Goal: Task Accomplishment & Management: Complete application form

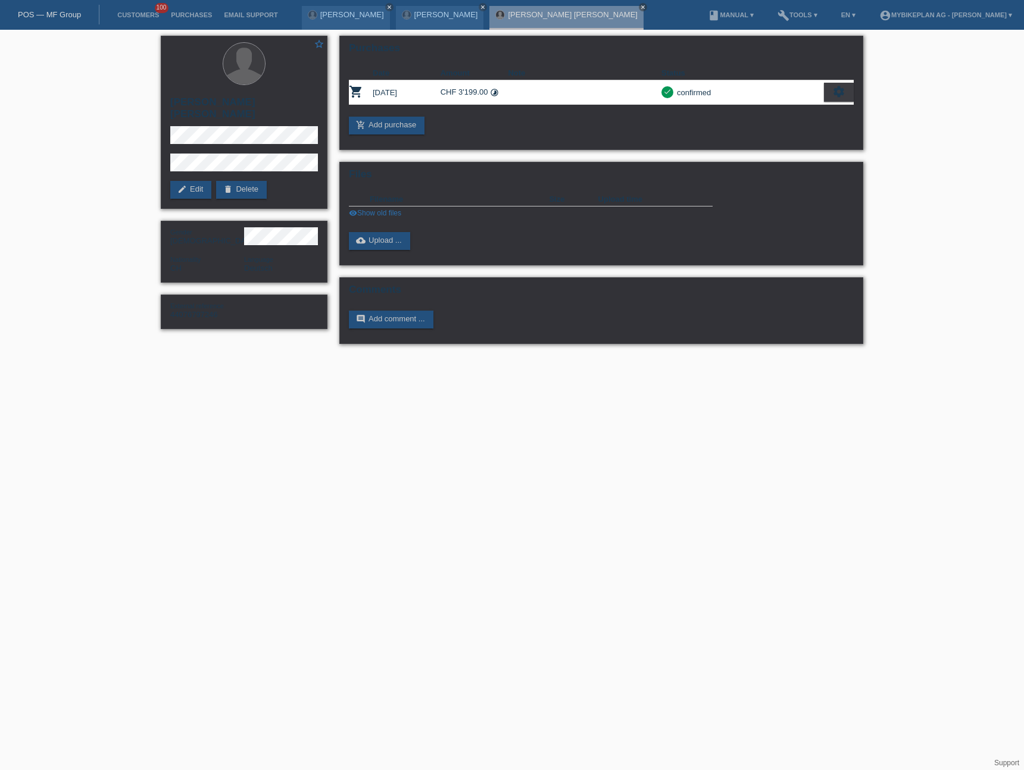
click at [44, 20] on div "POS — MF Group" at bounding box center [49, 15] width 99 height 20
click at [48, 19] on div "POS — MF Group" at bounding box center [49, 15] width 99 height 20
click at [57, 14] on link "POS — MF Group" at bounding box center [49, 14] width 63 height 9
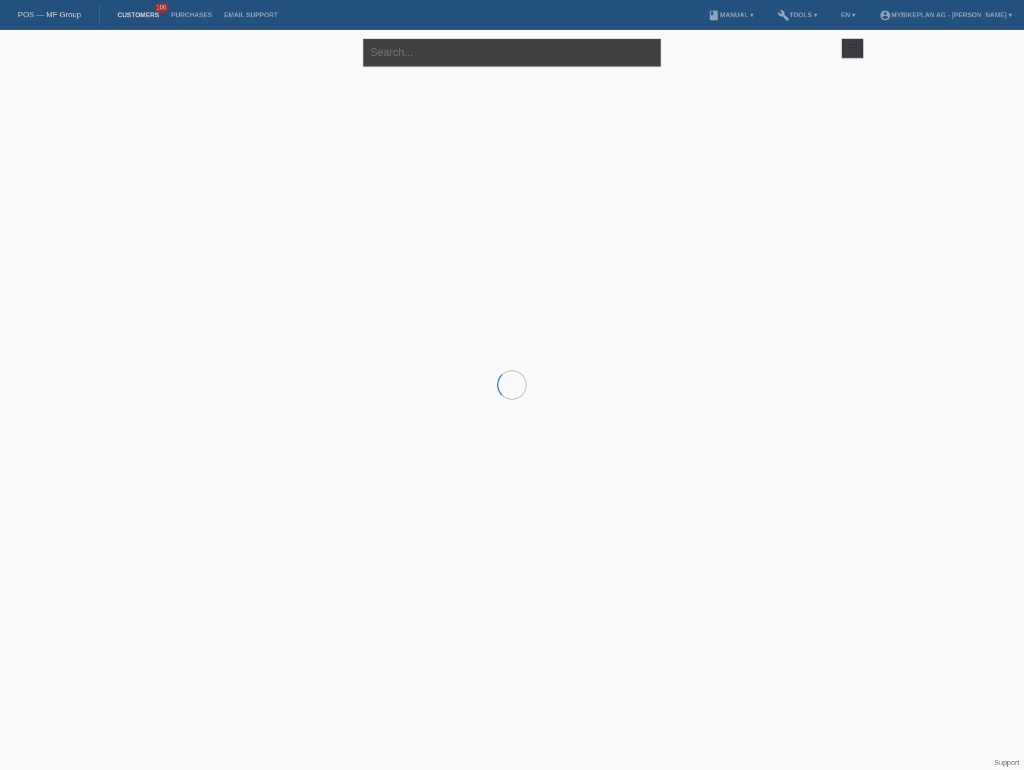
click at [424, 51] on input "text" at bounding box center [512, 53] width 298 height 28
paste input "[PERSON_NAME]"
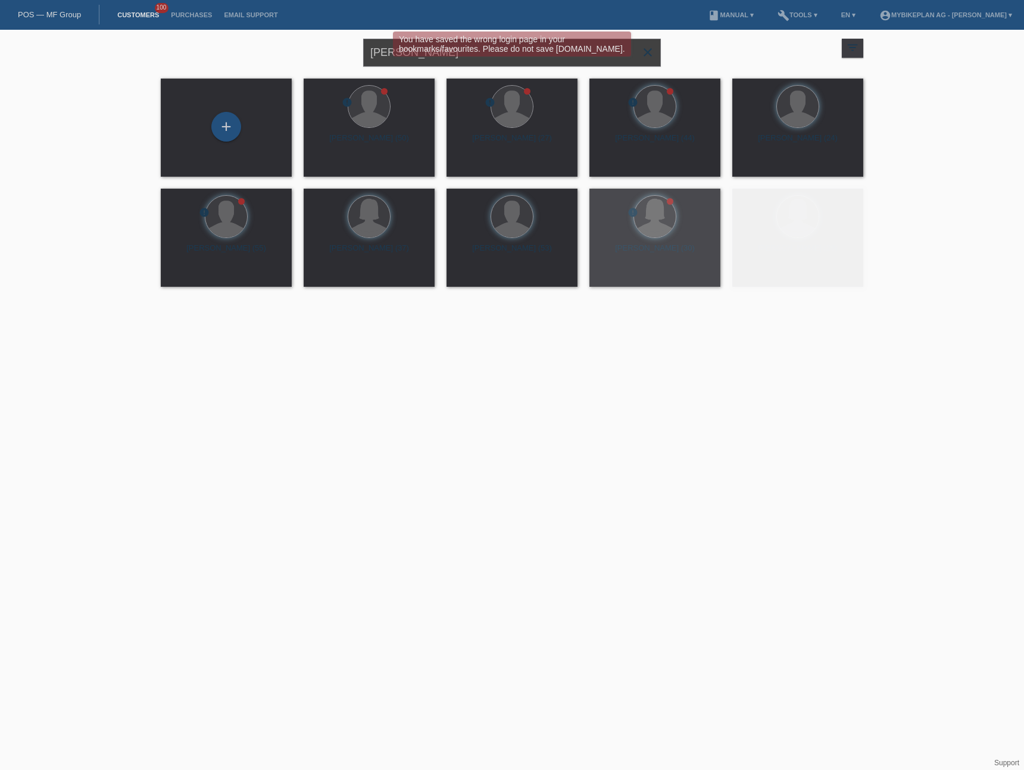
type input "[PERSON_NAME]"
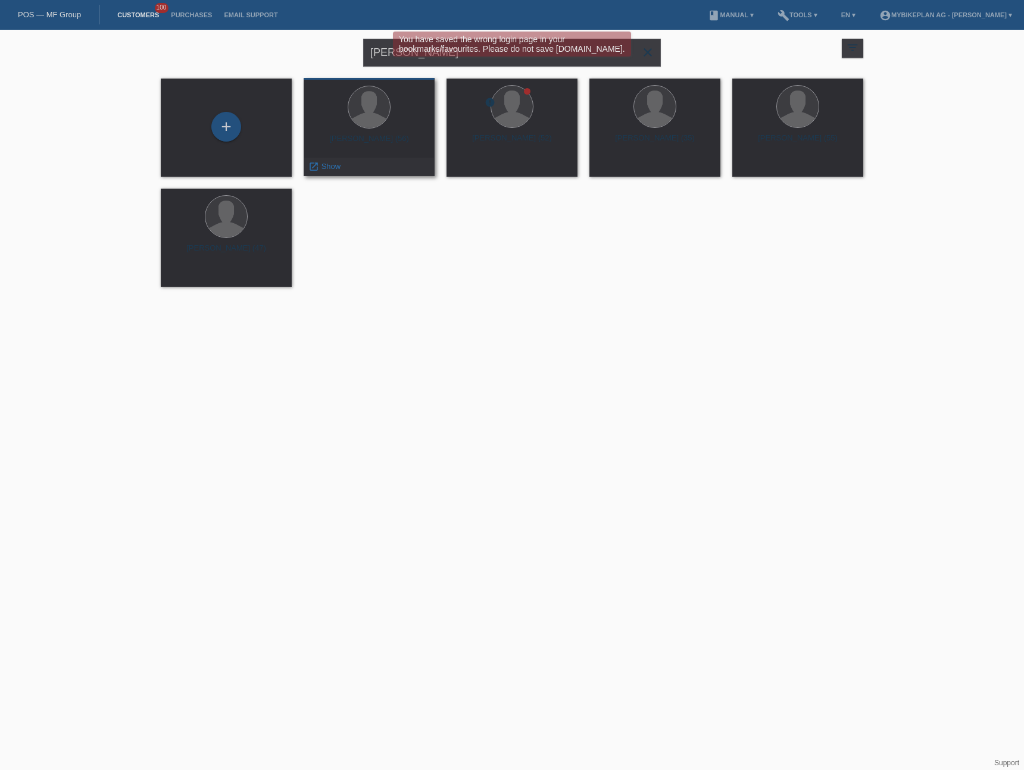
click at [386, 139] on div "Mauro Cardella (56)" at bounding box center [369, 143] width 112 height 19
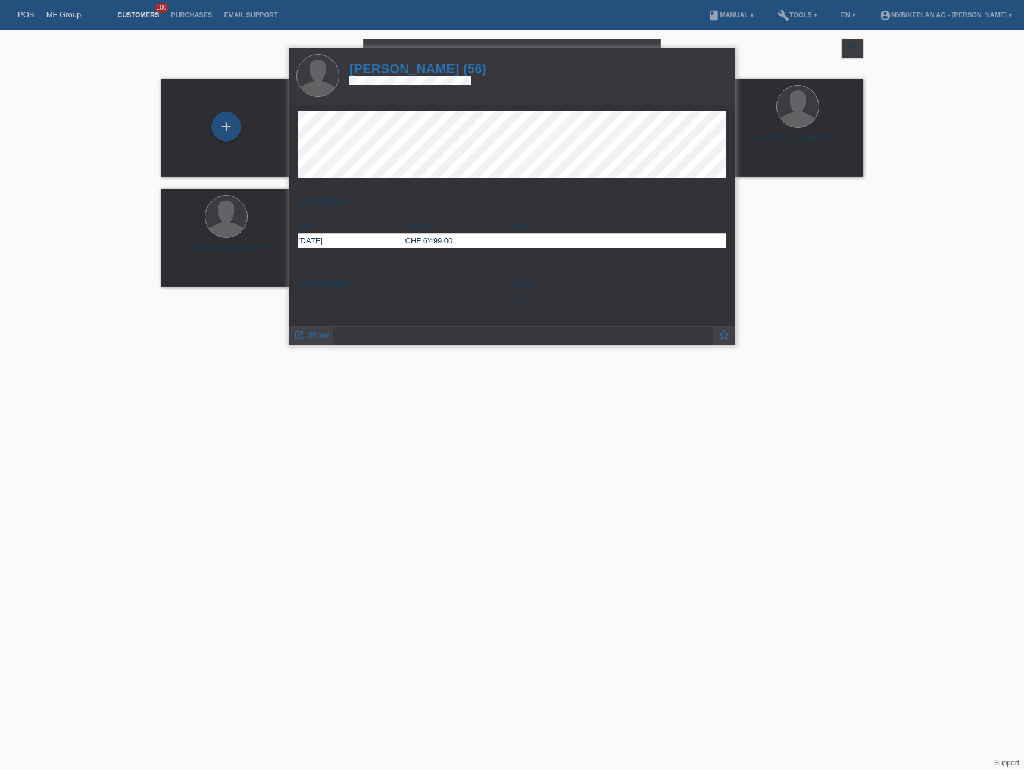
click at [387, 65] on h1 "Mauro Cardella (56)" at bounding box center [417, 68] width 137 height 15
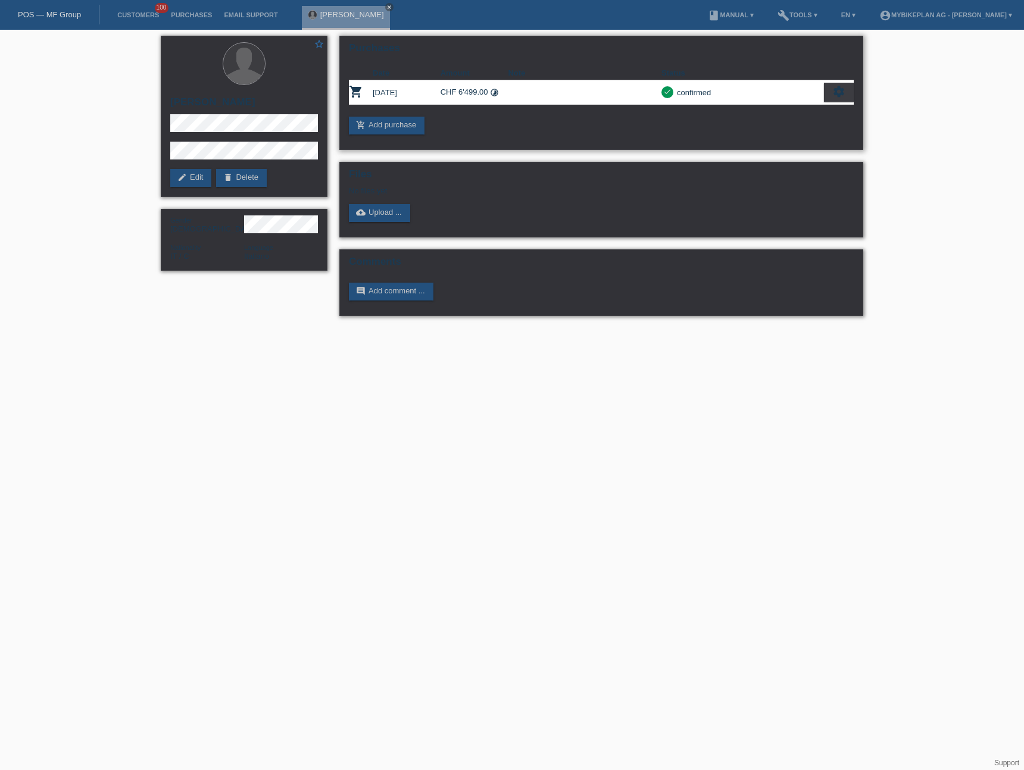
click at [843, 89] on icon "settings" at bounding box center [838, 91] width 13 height 13
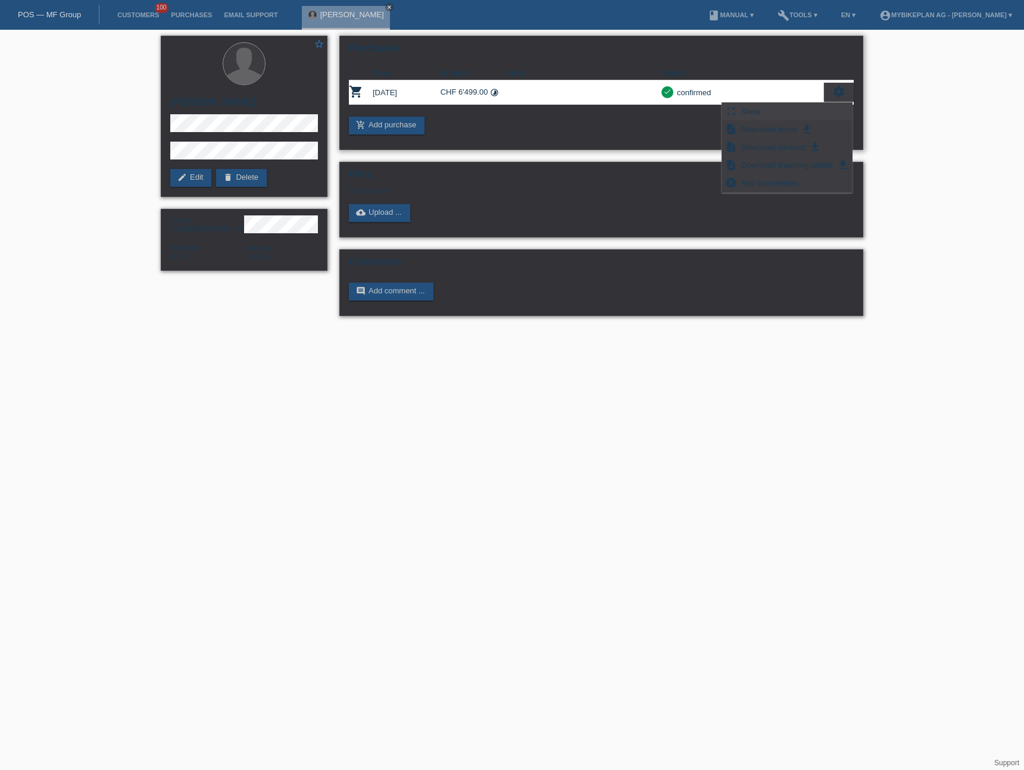
click at [798, 109] on div "fullscreen Show" at bounding box center [787, 112] width 130 height 18
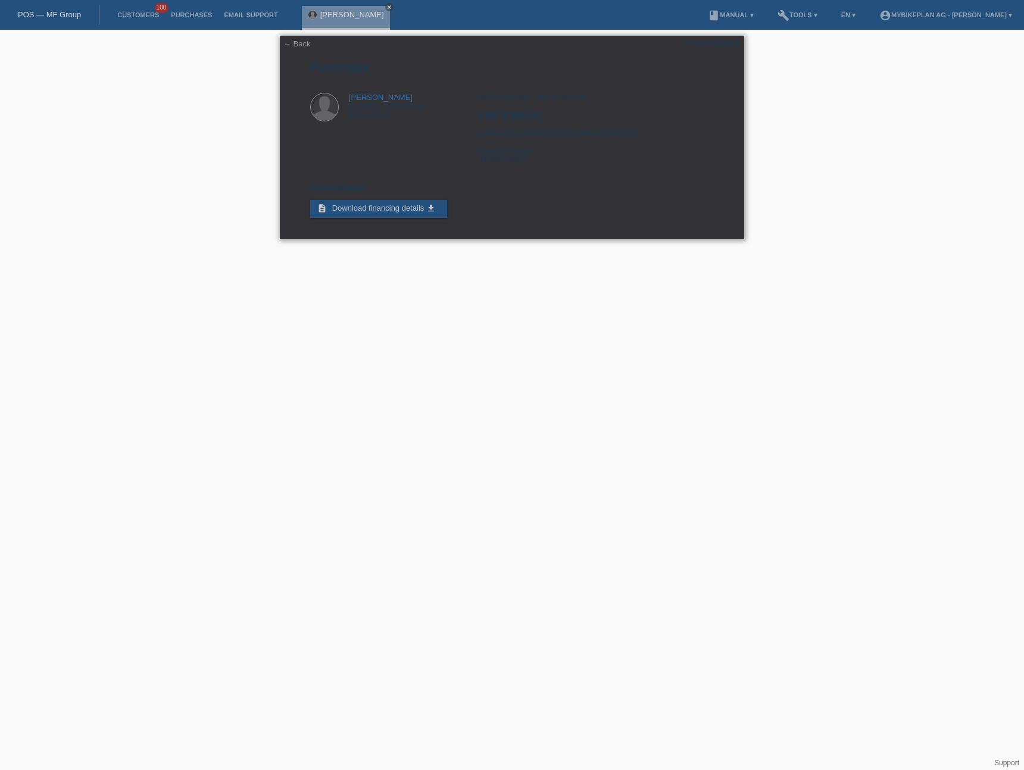
click at [298, 46] on link "← Back" at bounding box center [296, 43] width 27 height 9
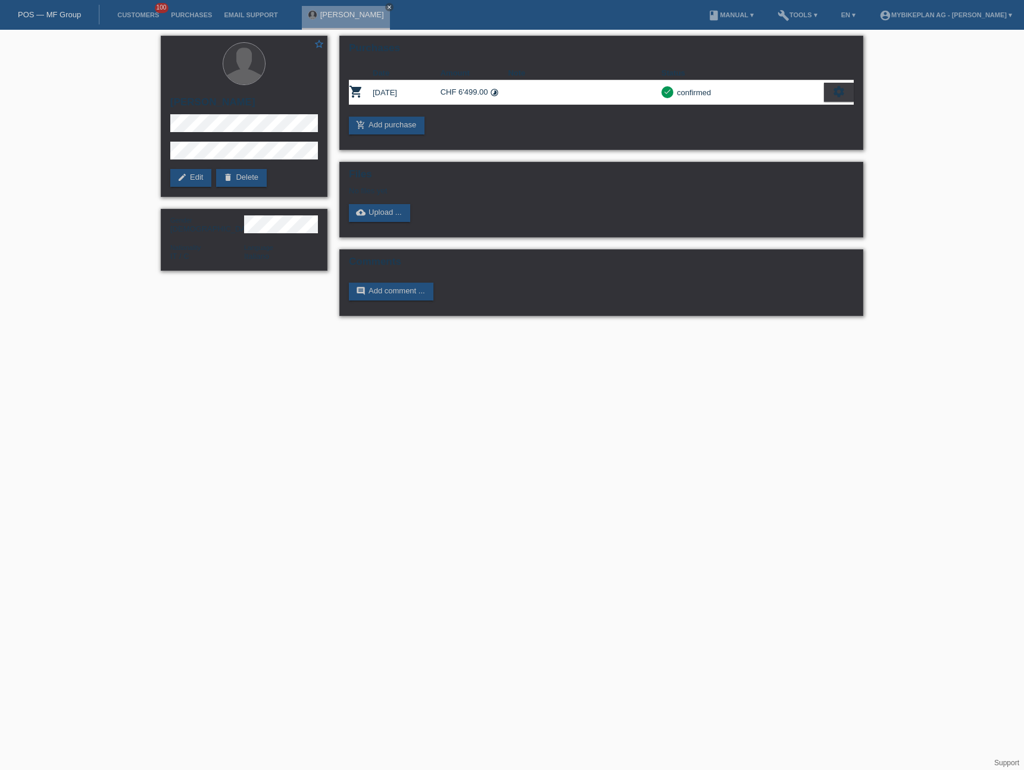
click at [53, 10] on link "POS — MF Group" at bounding box center [49, 14] width 63 height 9
click at [60, 16] on link "POS — MF Group" at bounding box center [49, 14] width 63 height 9
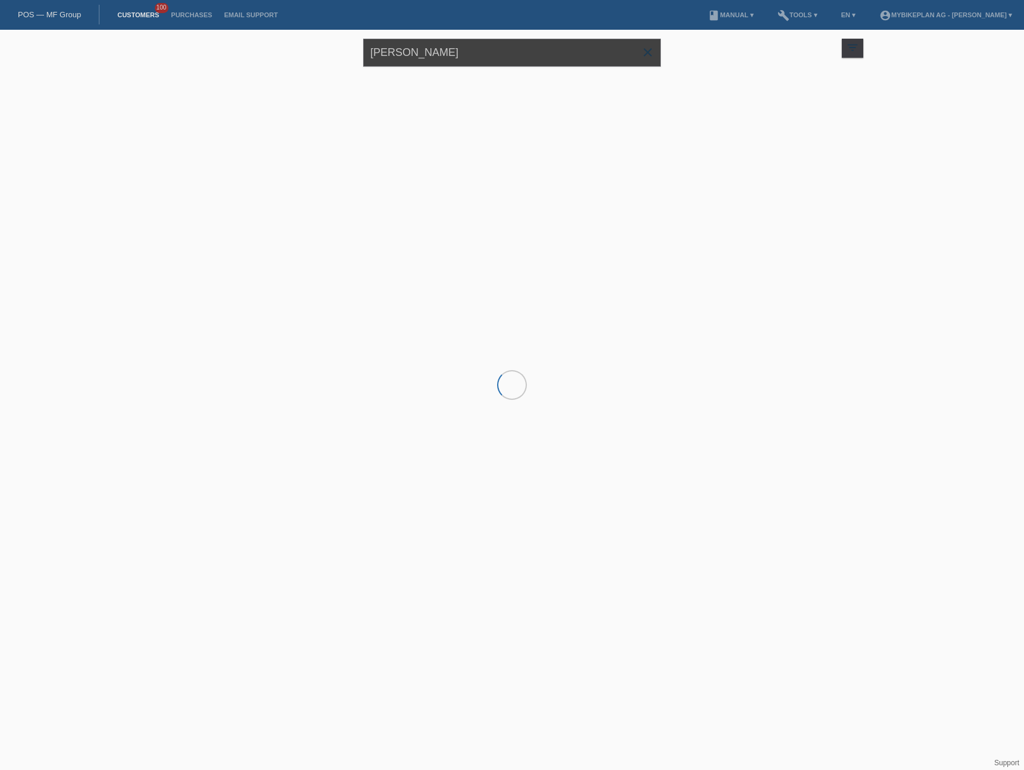
click at [439, 63] on input "[PERSON_NAME]" at bounding box center [512, 53] width 298 height 28
click at [439, 61] on input "[PERSON_NAME]" at bounding box center [512, 53] width 298 height 28
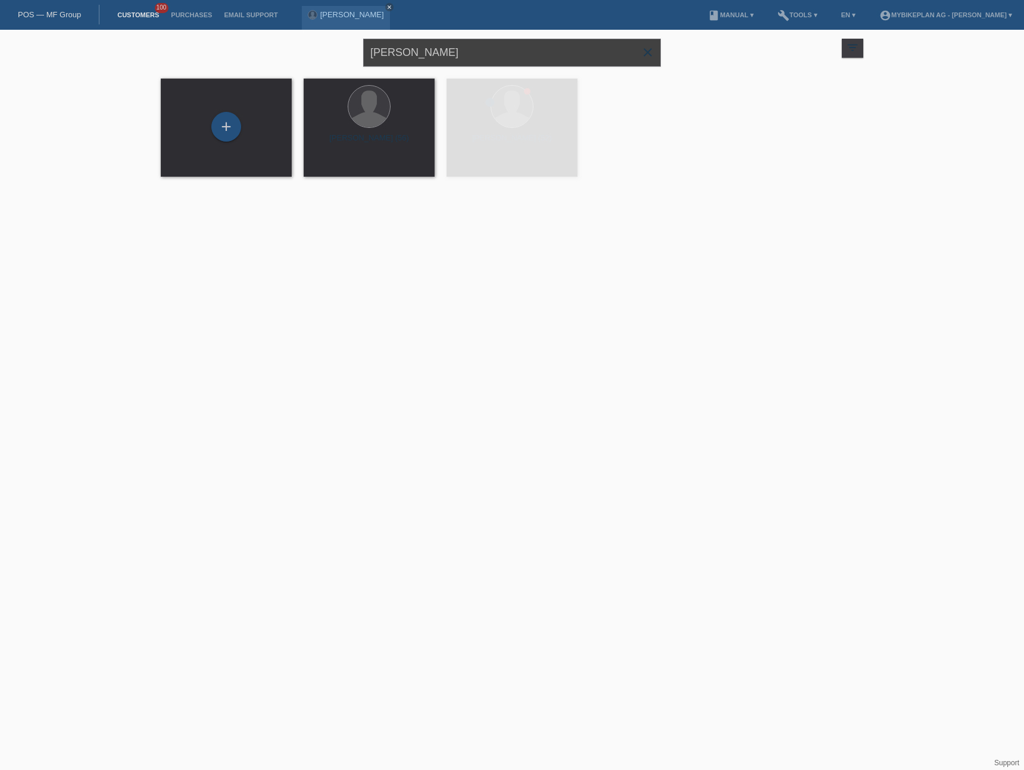
click at [439, 61] on input "[PERSON_NAME]" at bounding box center [512, 53] width 298 height 28
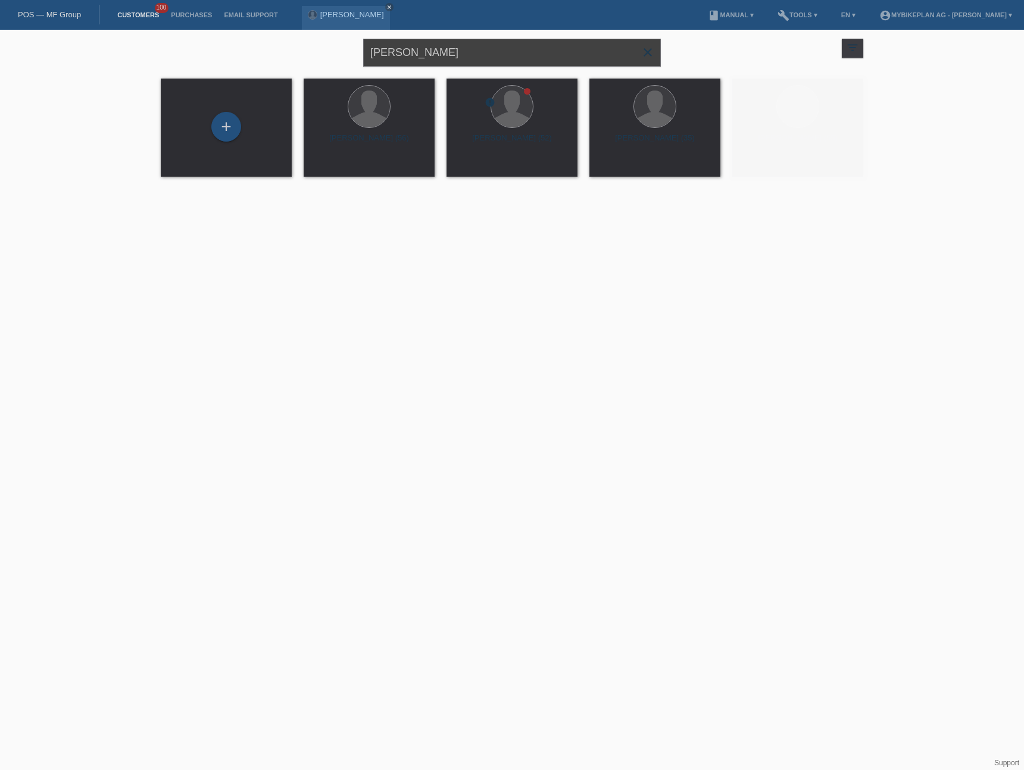
paste input "Ivana Aeschlimann,"
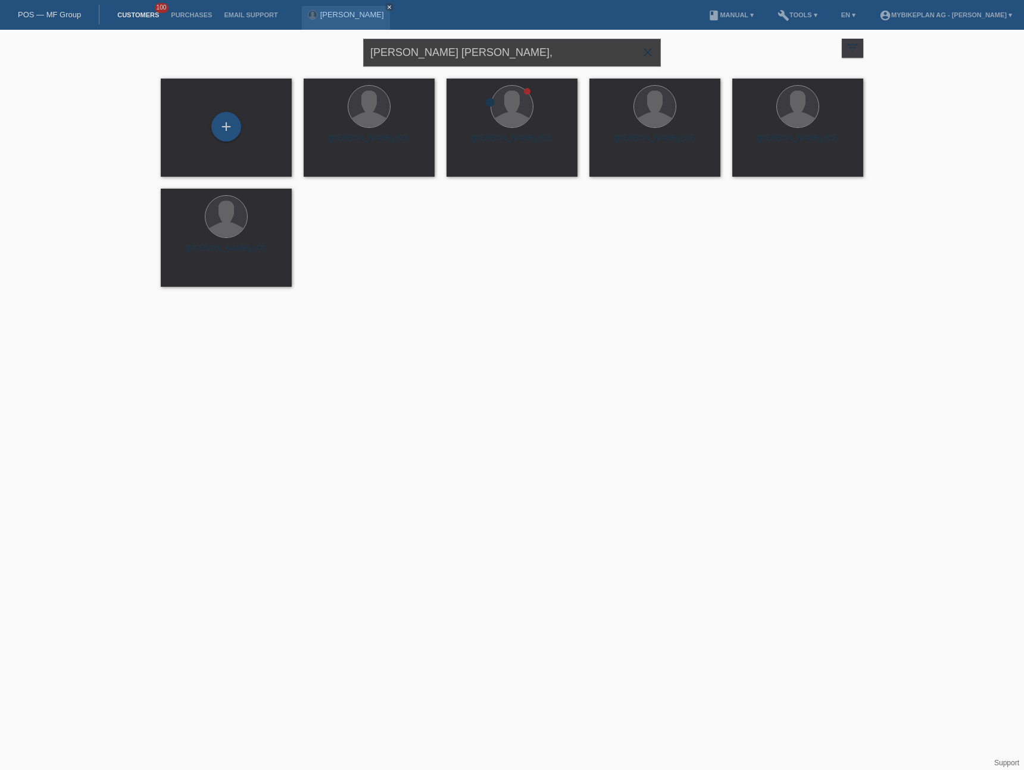
click at [439, 61] on input "Mauro CardellaIvana Aeschlimann," at bounding box center [512, 53] width 298 height 28
paste input "text"
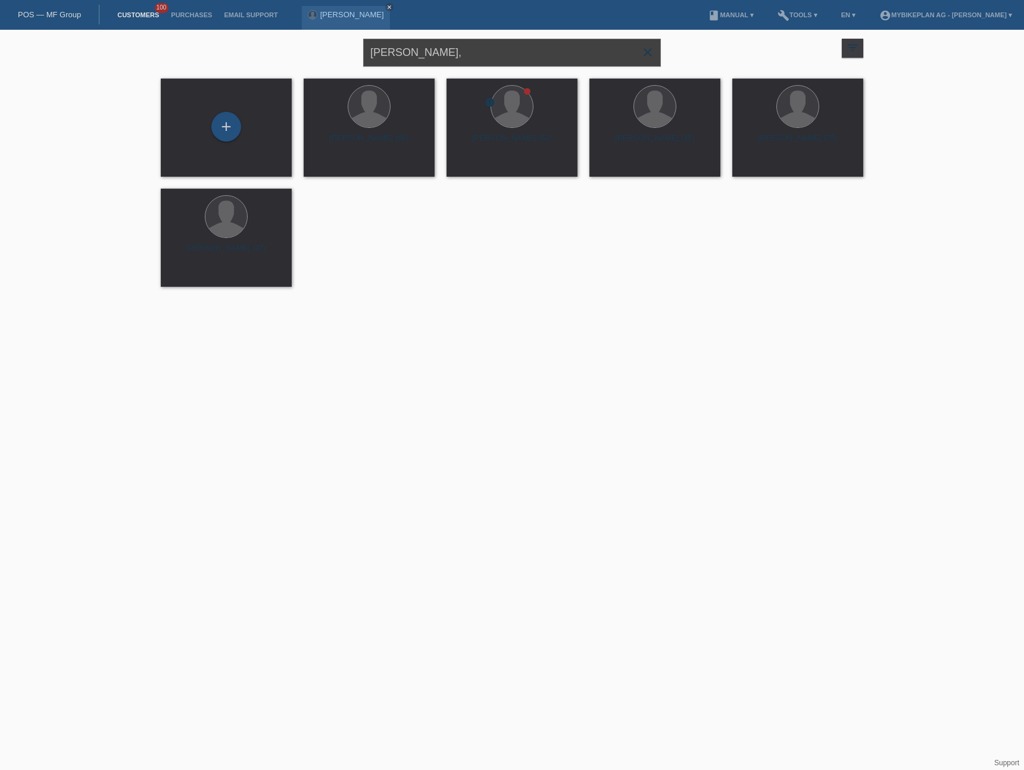
type input "Ivana Aeschlimann,"
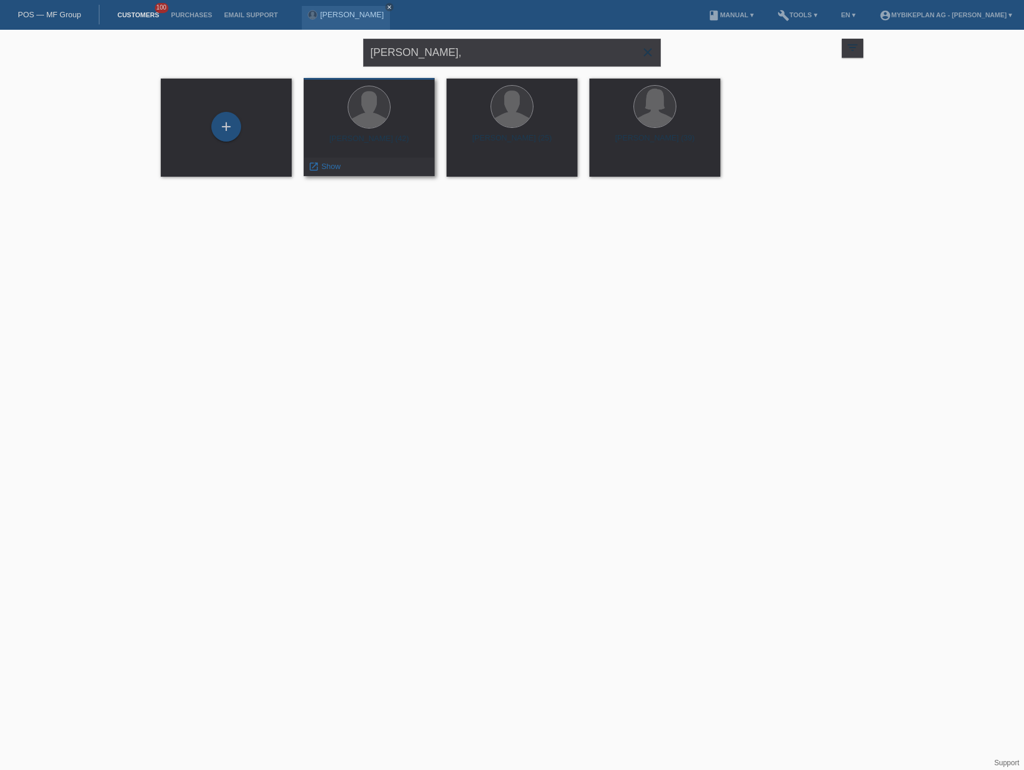
click at [378, 141] on div "[PERSON_NAME] (42)" at bounding box center [369, 143] width 112 height 19
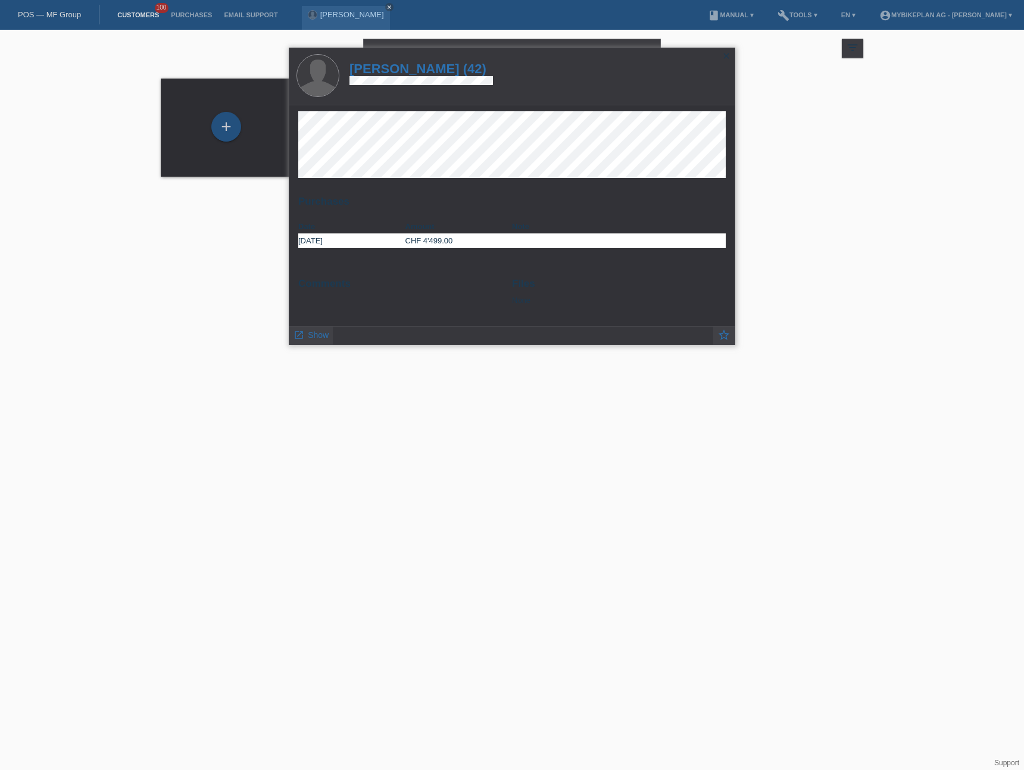
click at [426, 67] on h1 "[PERSON_NAME] (42)" at bounding box center [420, 68] width 143 height 15
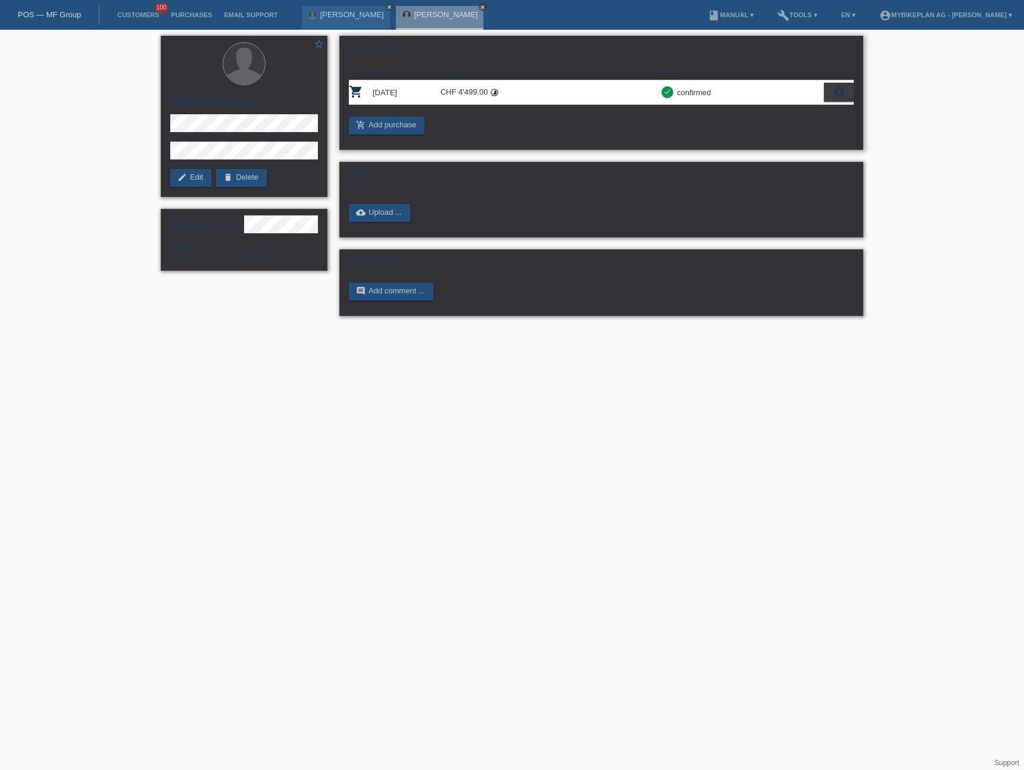
click at [840, 91] on icon "settings" at bounding box center [838, 91] width 13 height 13
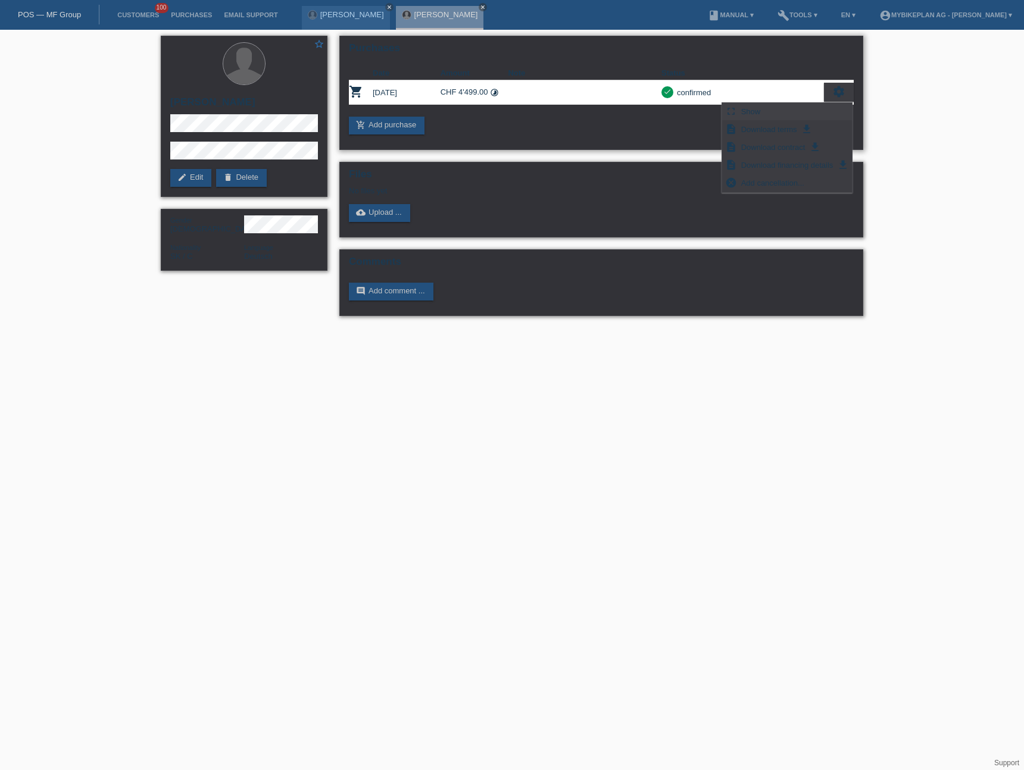
click at [799, 112] on div "fullscreen Show" at bounding box center [787, 112] width 130 height 18
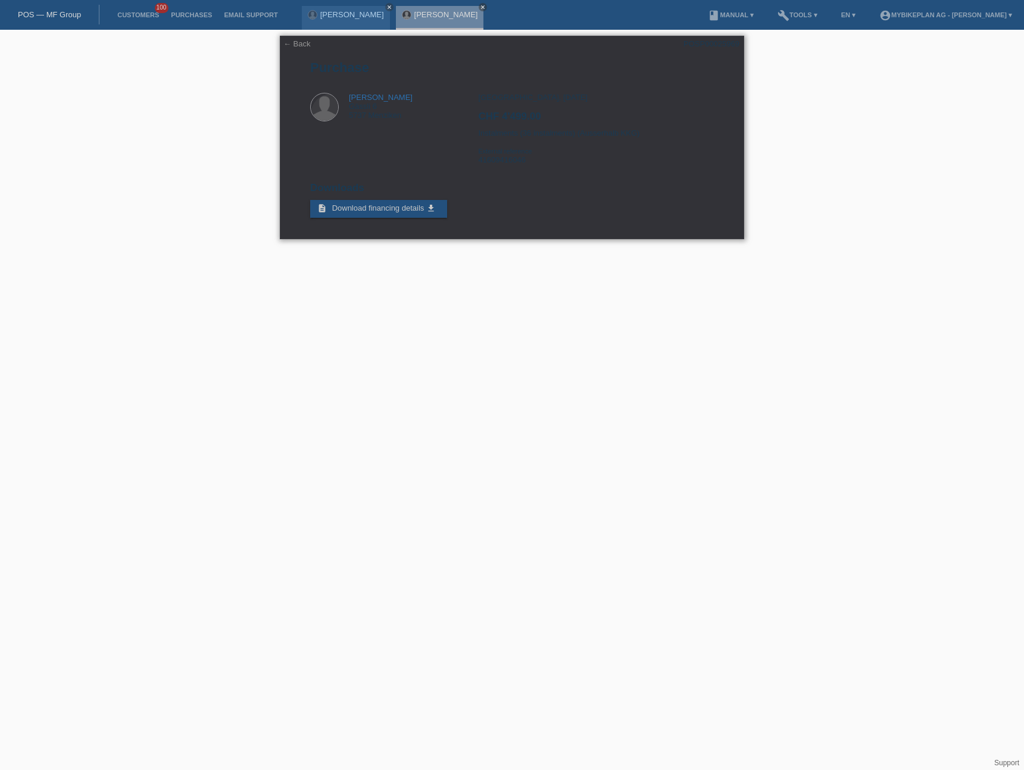
click at [511, 162] on div "Zürich, 11.08.2025 CHF 4'499.00 Instalments (36 instalments) (Ausserhalb KKG) E…" at bounding box center [595, 133] width 235 height 80
copy div "41609416046"
click at [615, 144] on div "Zürich, 11.08.2025 CHF 4'499.00 Instalments (36 instalments) (Ausserhalb KKG) E…" at bounding box center [595, 133] width 235 height 80
click at [64, 12] on link "POS — MF Group" at bounding box center [49, 14] width 63 height 9
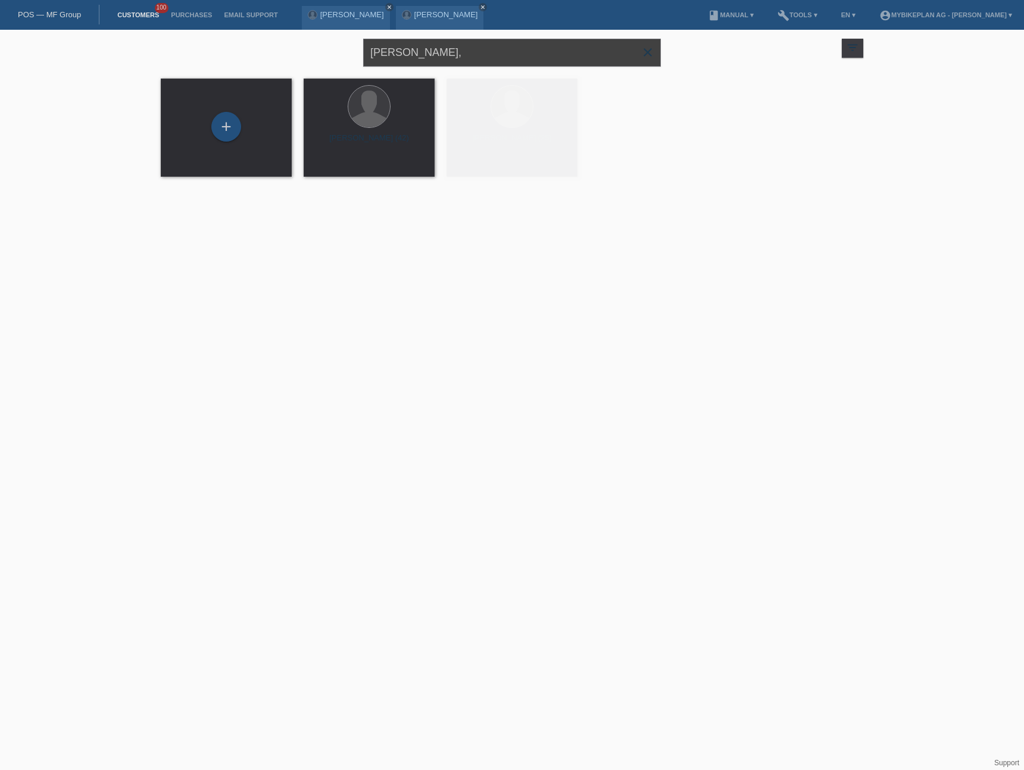
click at [489, 59] on input "[PERSON_NAME]," at bounding box center [512, 53] width 298 height 28
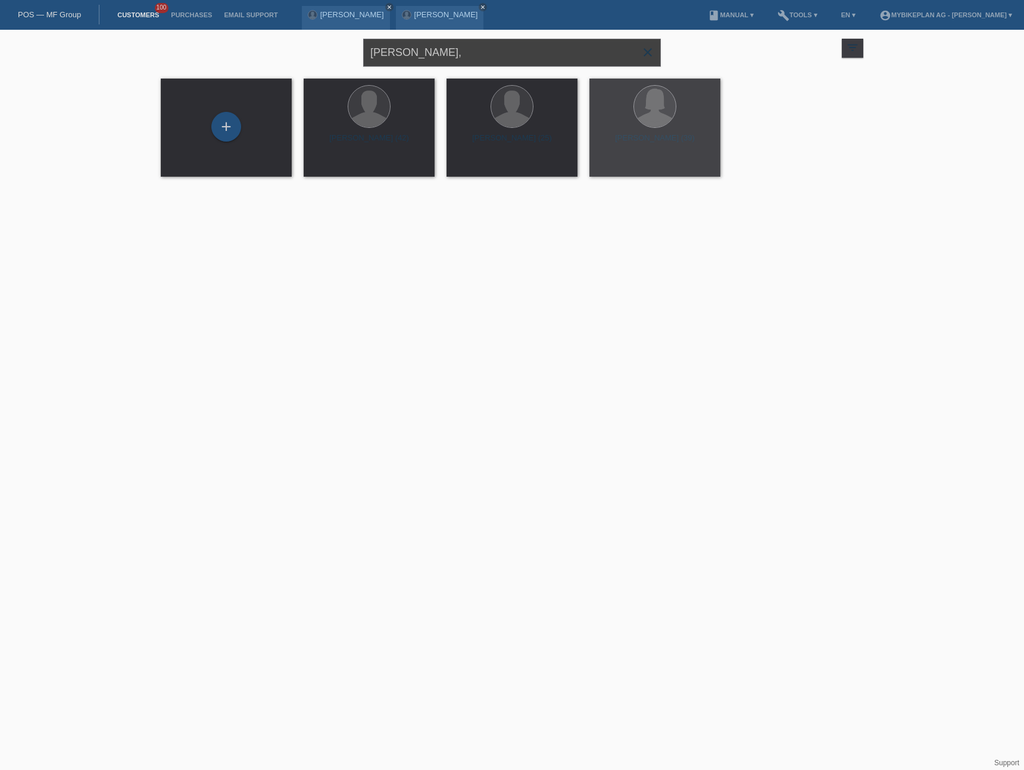
click at [489, 59] on input "[PERSON_NAME]," at bounding box center [512, 53] width 298 height 28
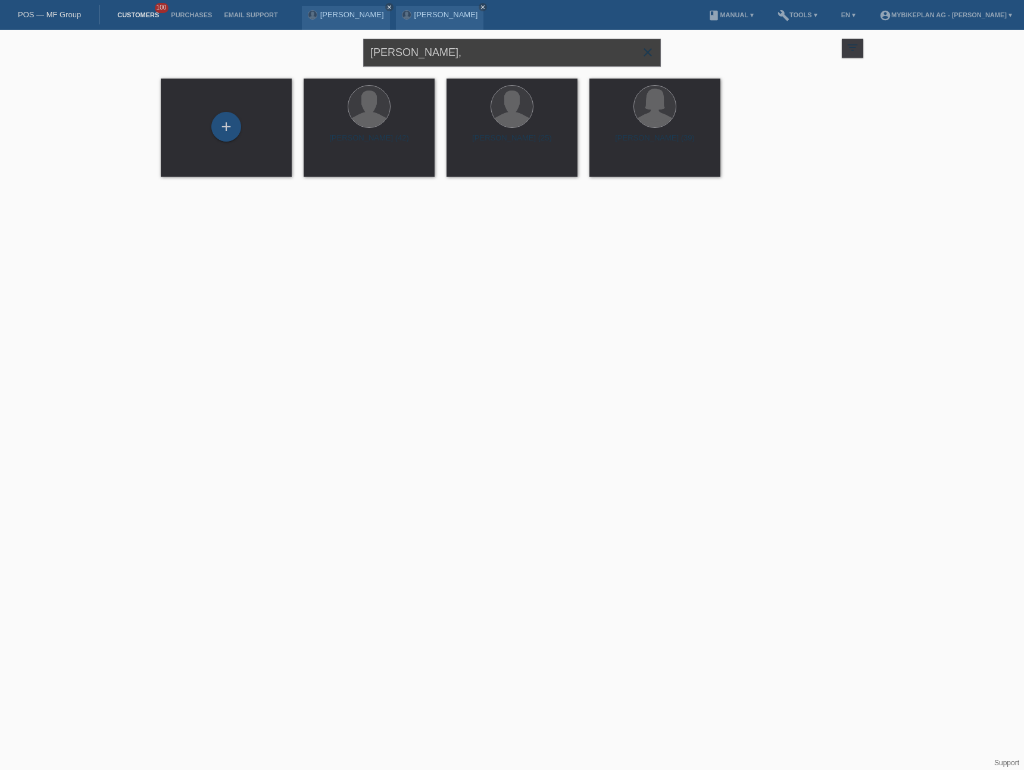
paste input "[PERSON_NAME]"
type input "[PERSON_NAME]"
click at [387, 134] on div "Predrag Obradovic (44)" at bounding box center [369, 143] width 112 height 19
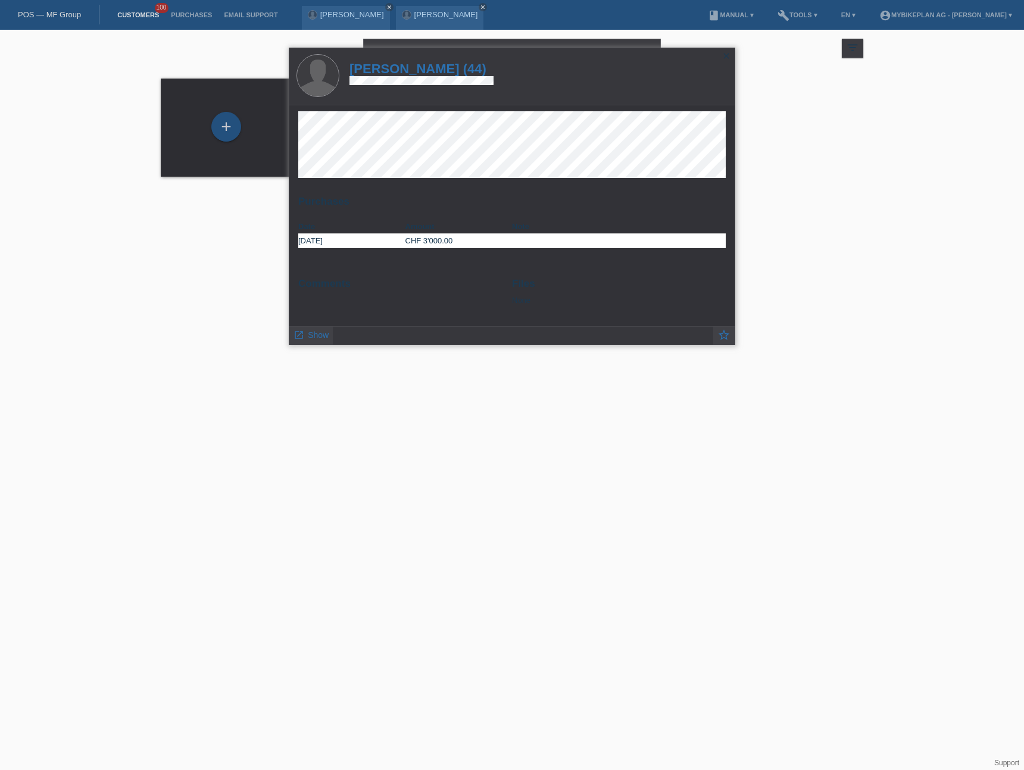
click at [429, 66] on h1 "Predrag Obradovic (44)" at bounding box center [421, 68] width 144 height 15
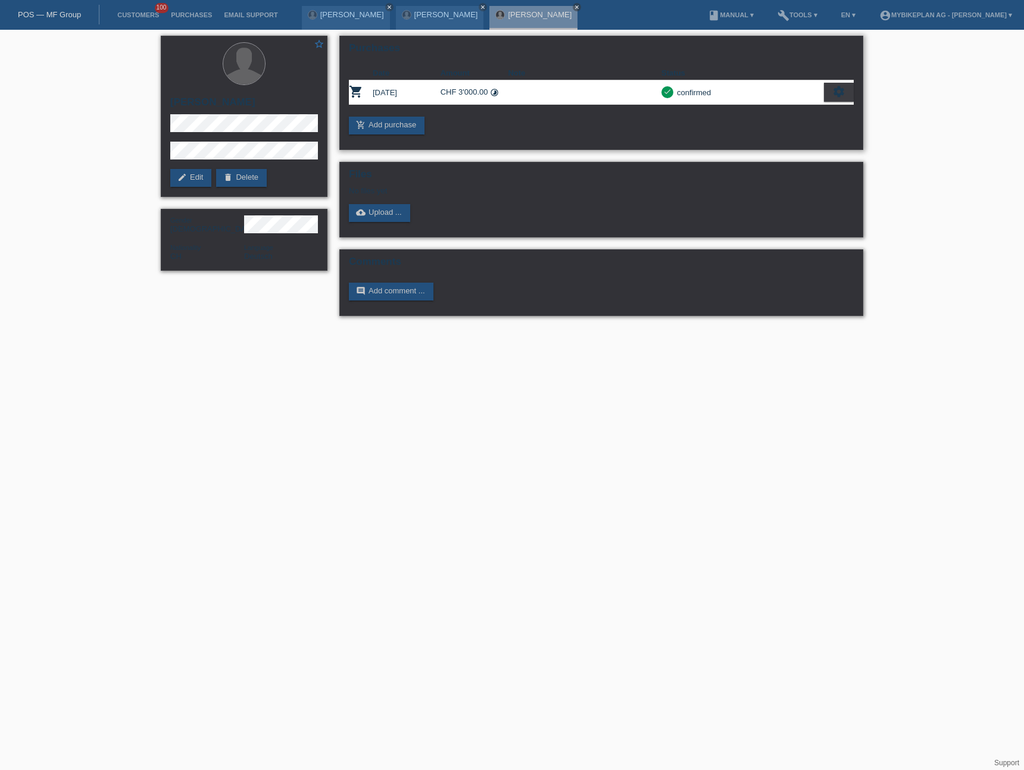
click at [839, 92] on icon "settings" at bounding box center [838, 91] width 13 height 13
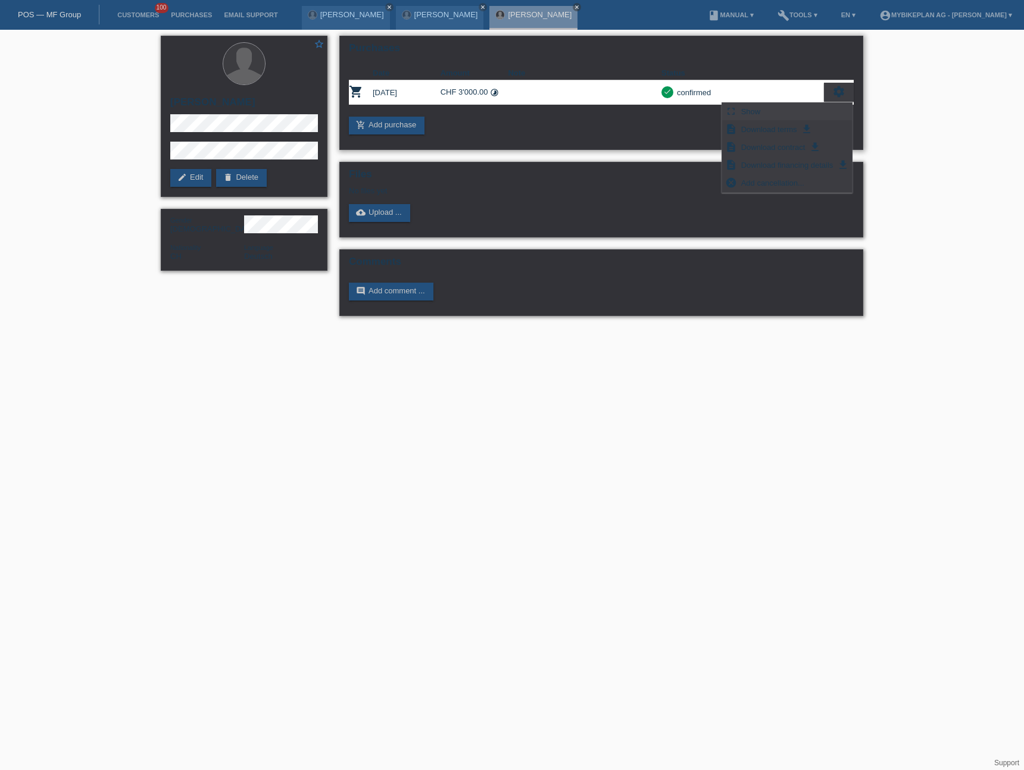
click at [796, 106] on div "fullscreen Show" at bounding box center [787, 112] width 130 height 18
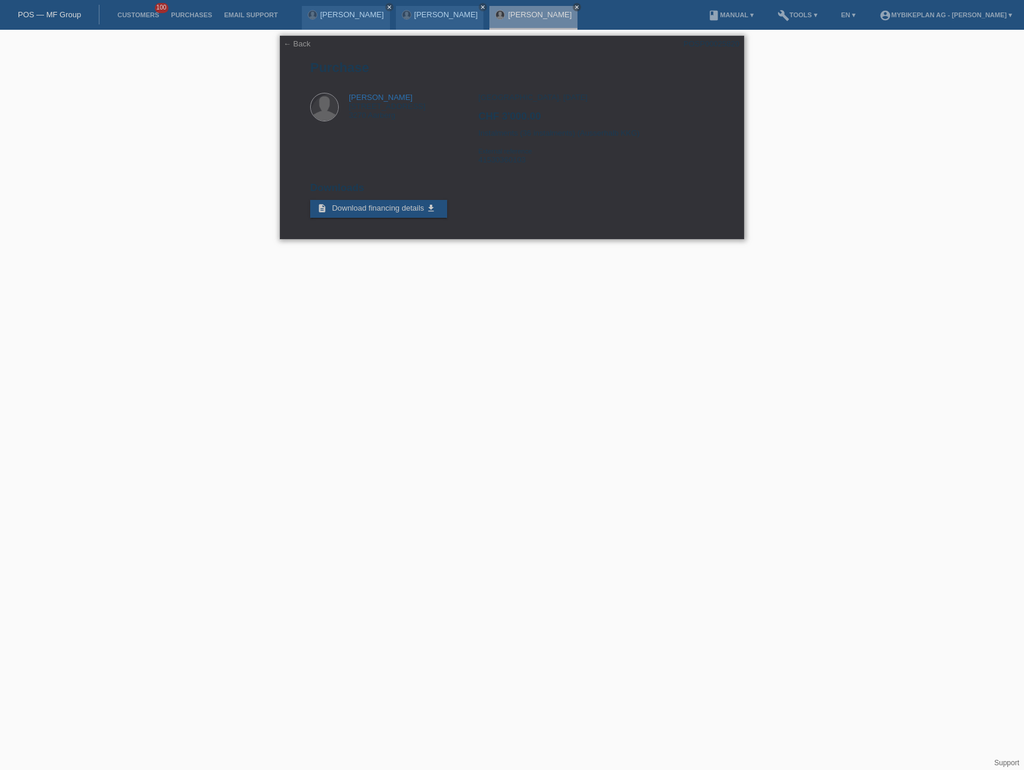
click at [492, 161] on div "[GEOGRAPHIC_DATA], [DATE] CHF 3'000.00 Instalments (36 instalments) (Ausserhalb…" at bounding box center [595, 133] width 235 height 80
click at [492, 161] on div "Zürich, 07.08.2025 CHF 3'000.00 Instalments (36 instalments) (Ausserhalb KKG) E…" at bounding box center [595, 133] width 235 height 80
copy div "41530360103"
click at [383, 145] on div "Predrag Obradovic Bernstrasse 22A 3270 Aarberg Zürich, 07.08.2025 CHF 3'000.00" at bounding box center [512, 133] width 404 height 80
click at [301, 44] on link "← Back" at bounding box center [296, 43] width 27 height 9
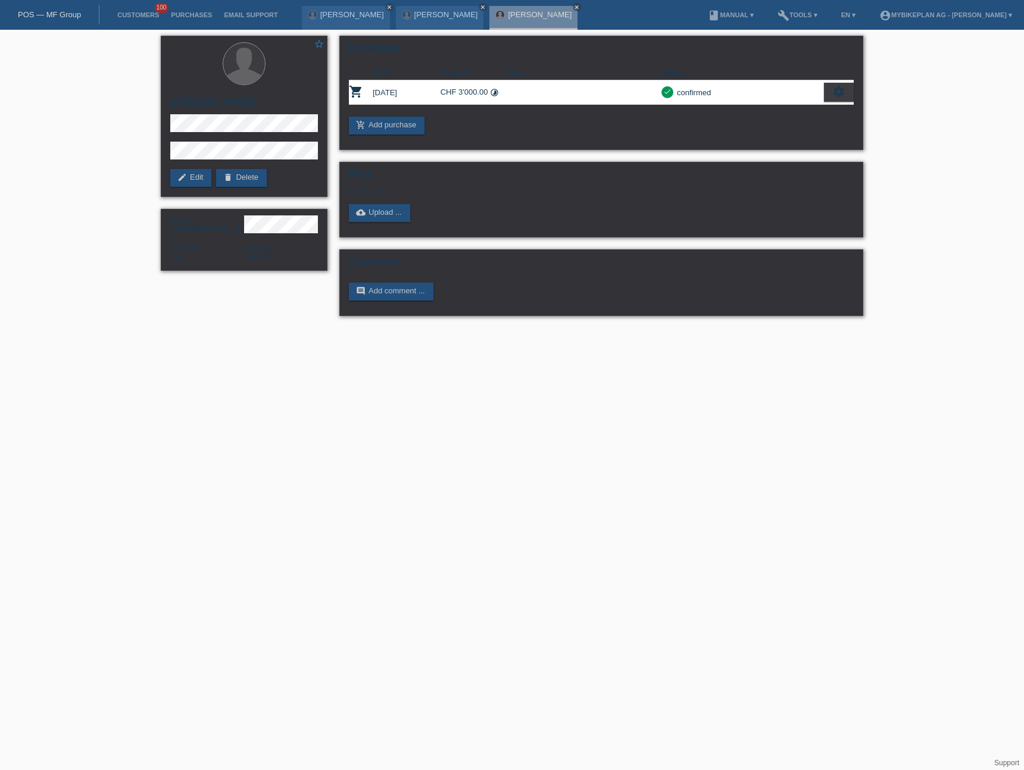
click at [30, 12] on link "POS — MF Group" at bounding box center [49, 14] width 63 height 9
click at [36, 14] on link "POS — MF Group" at bounding box center [49, 14] width 63 height 9
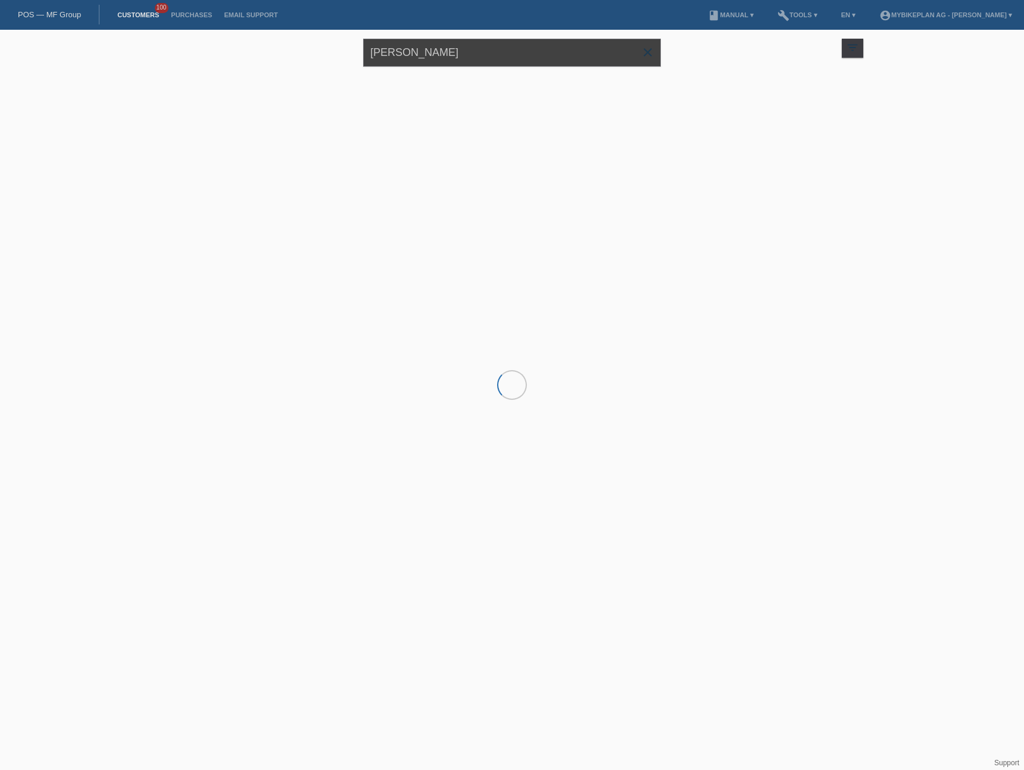
click at [442, 58] on input "[PERSON_NAME]" at bounding box center [512, 53] width 298 height 28
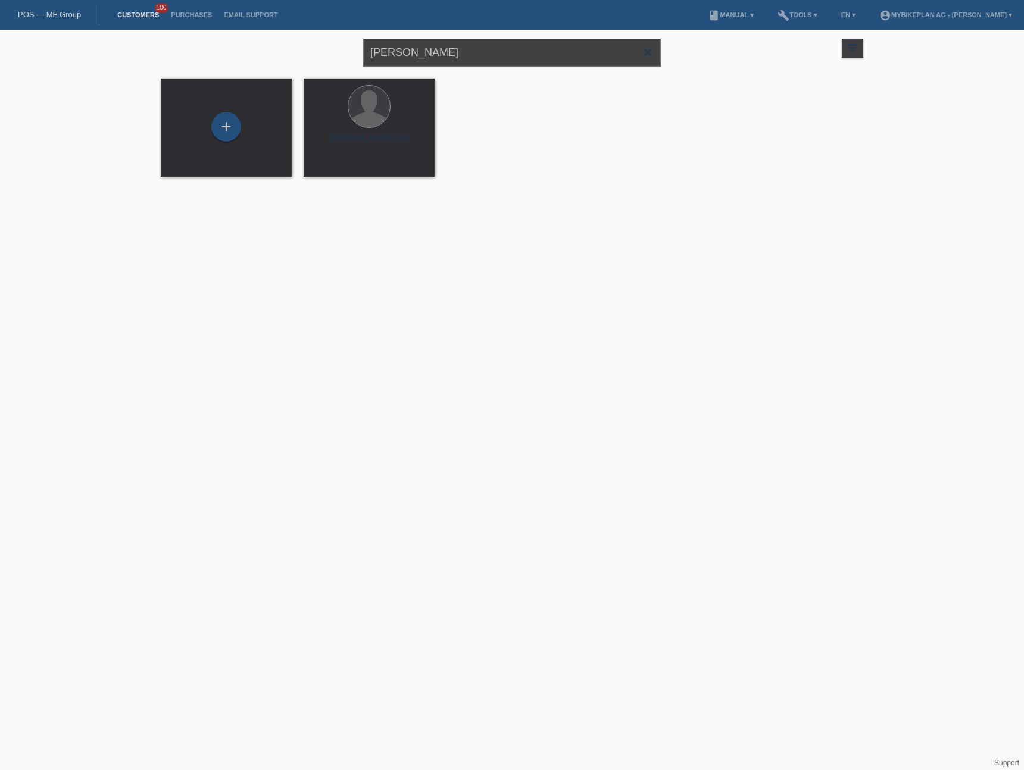
click at [442, 58] on input "[PERSON_NAME]" at bounding box center [512, 53] width 298 height 28
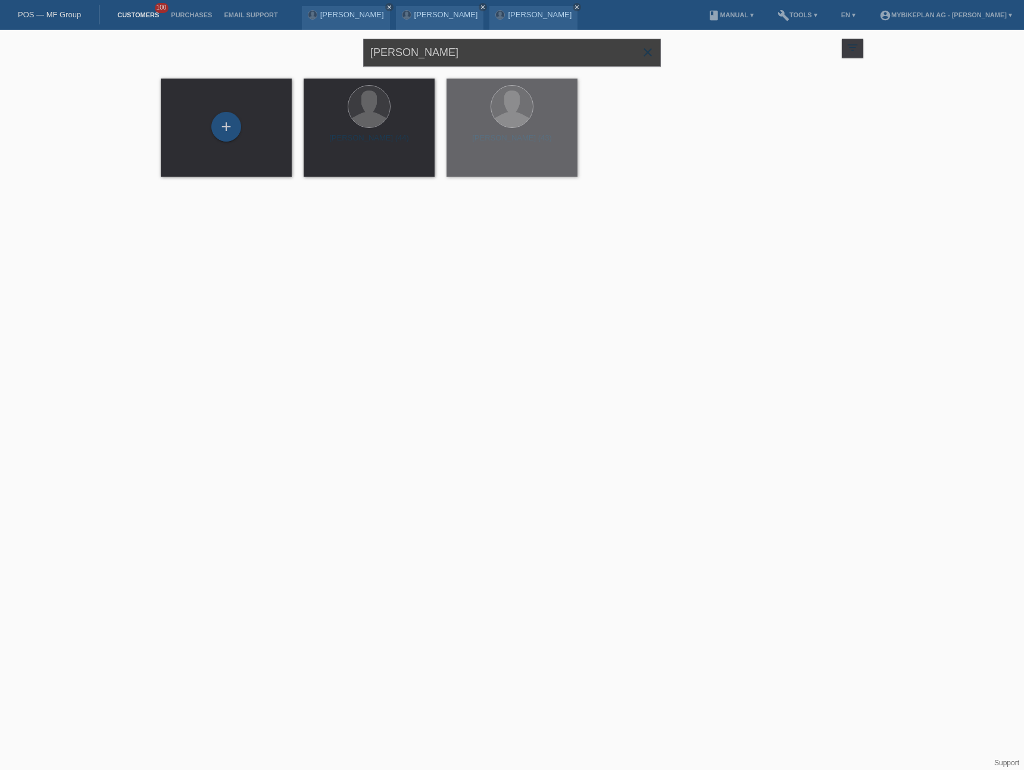
click at [442, 58] on input "[PERSON_NAME]" at bounding box center [512, 53] width 298 height 28
paste input "Gnap [PERSON_NAME]"
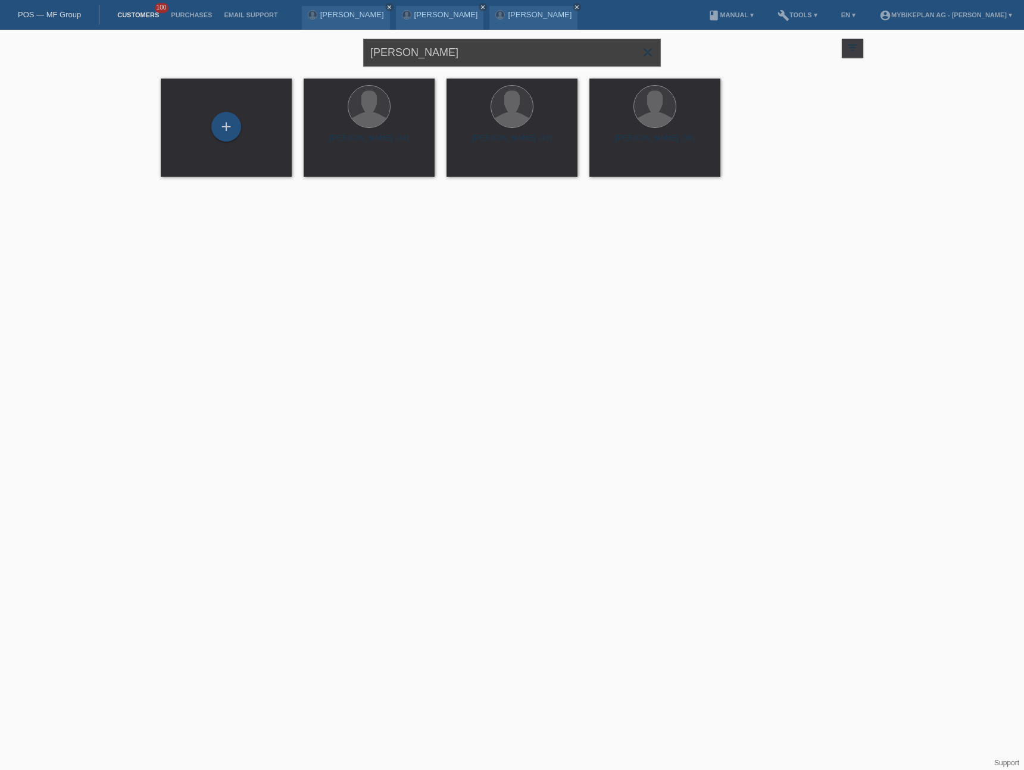
type input "Gnap [PERSON_NAME]"
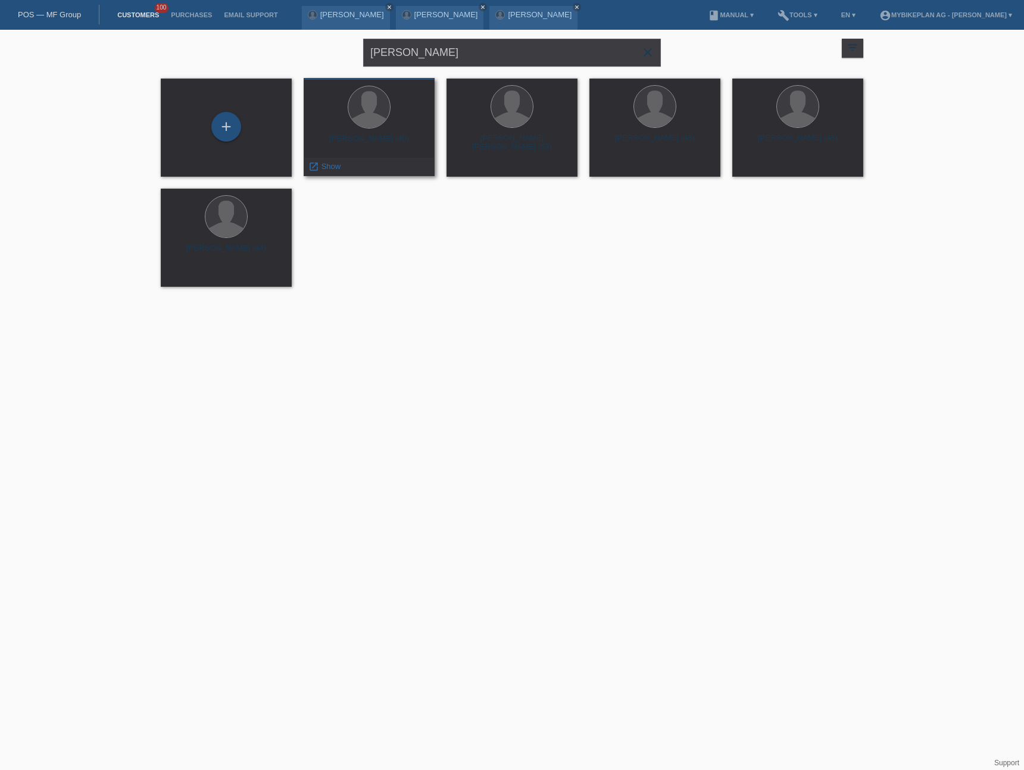
click at [387, 141] on div "Marcin Gnap (40)" at bounding box center [369, 143] width 112 height 19
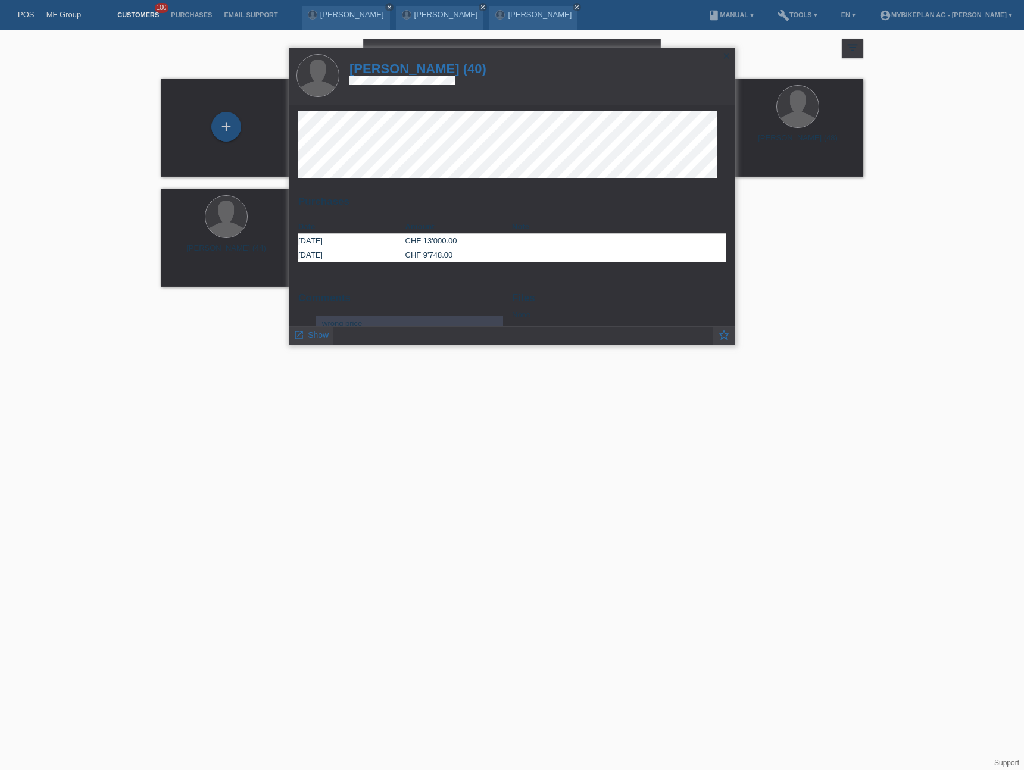
click at [432, 70] on h1 "Marcin Gnap (40)" at bounding box center [417, 68] width 137 height 15
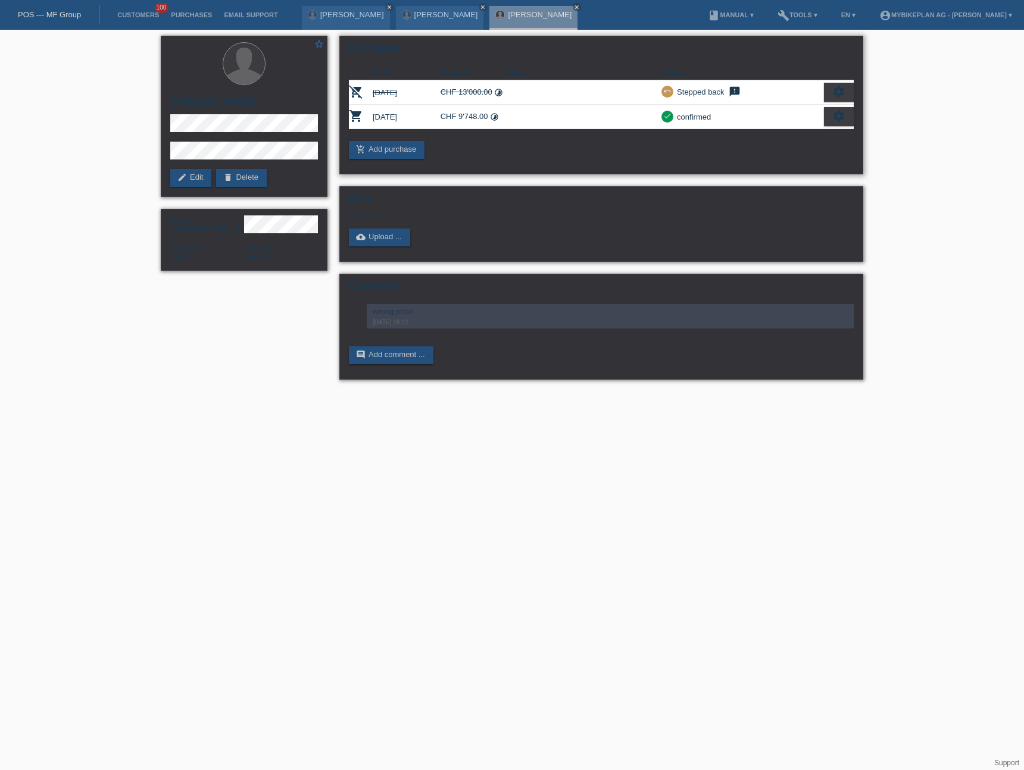
click at [837, 115] on icon "settings" at bounding box center [838, 116] width 13 height 13
click at [793, 132] on div "fullscreen Show" at bounding box center [787, 136] width 130 height 18
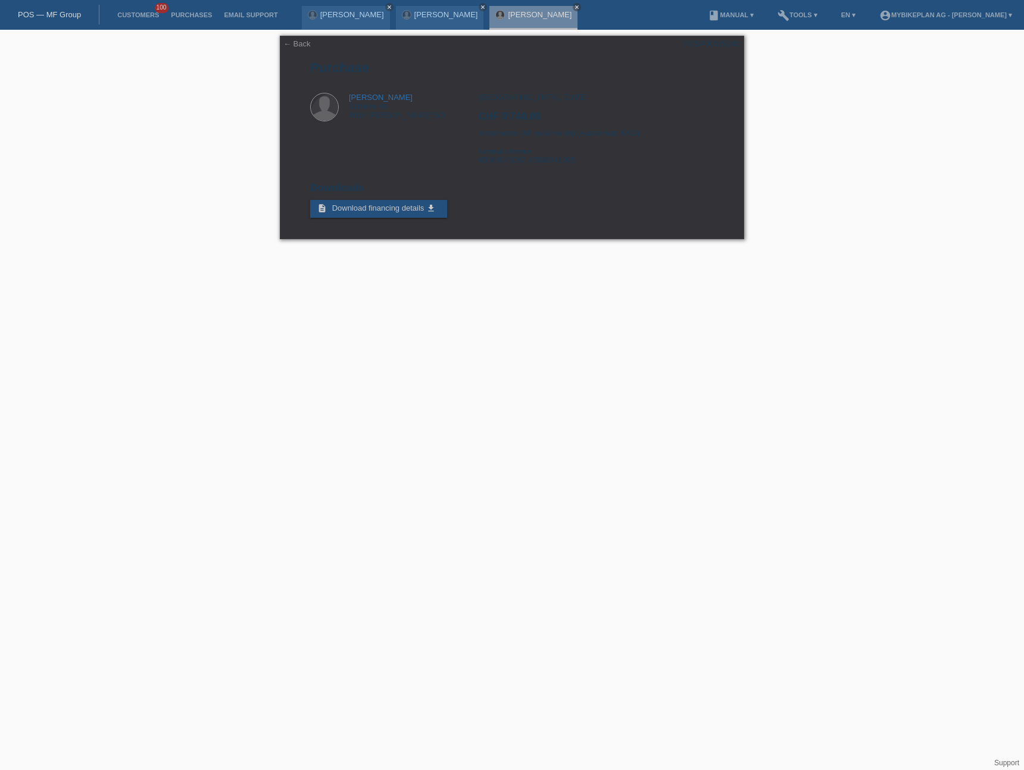
click at [29, 17] on link "POS — MF Group" at bounding box center [49, 14] width 63 height 9
click at [42, 17] on link "POS — MF Group" at bounding box center [49, 14] width 63 height 9
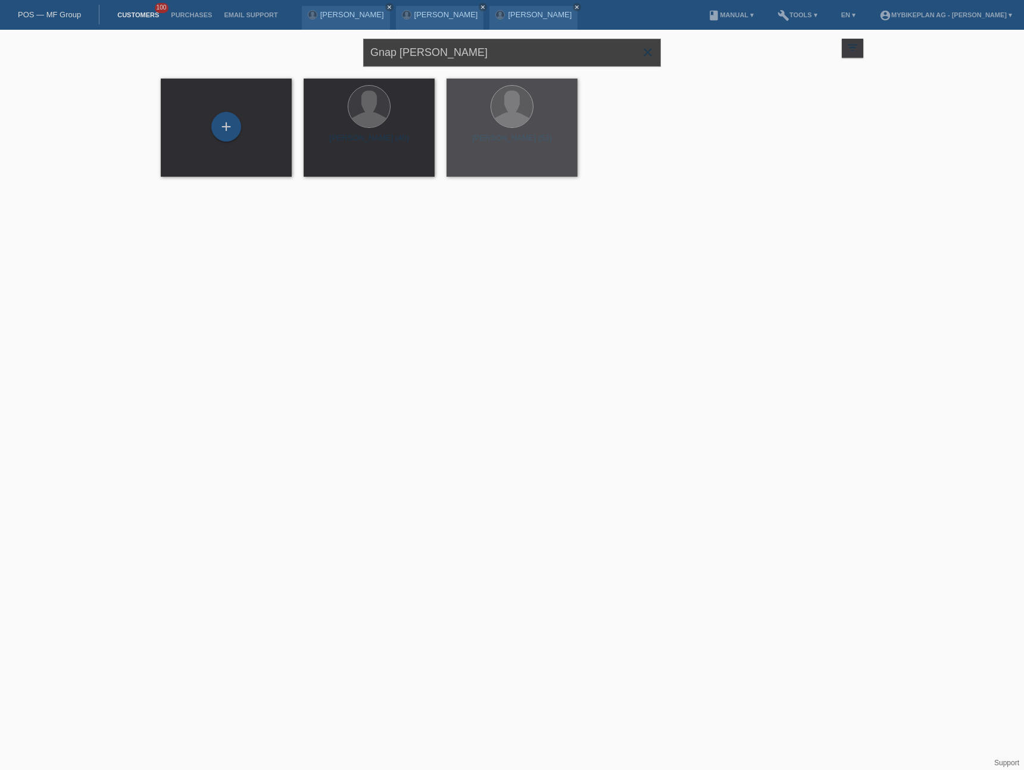
click at [433, 57] on input "Gnap [PERSON_NAME]" at bounding box center [512, 53] width 298 height 28
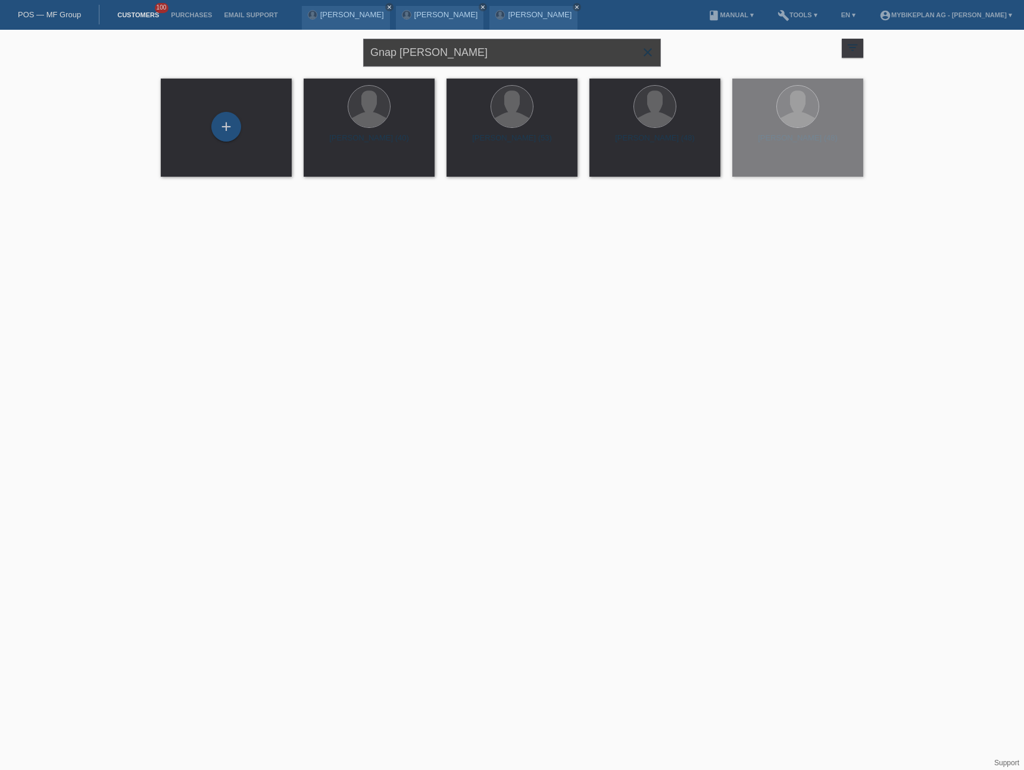
click at [433, 57] on input "Gnap [PERSON_NAME]" at bounding box center [512, 53] width 298 height 28
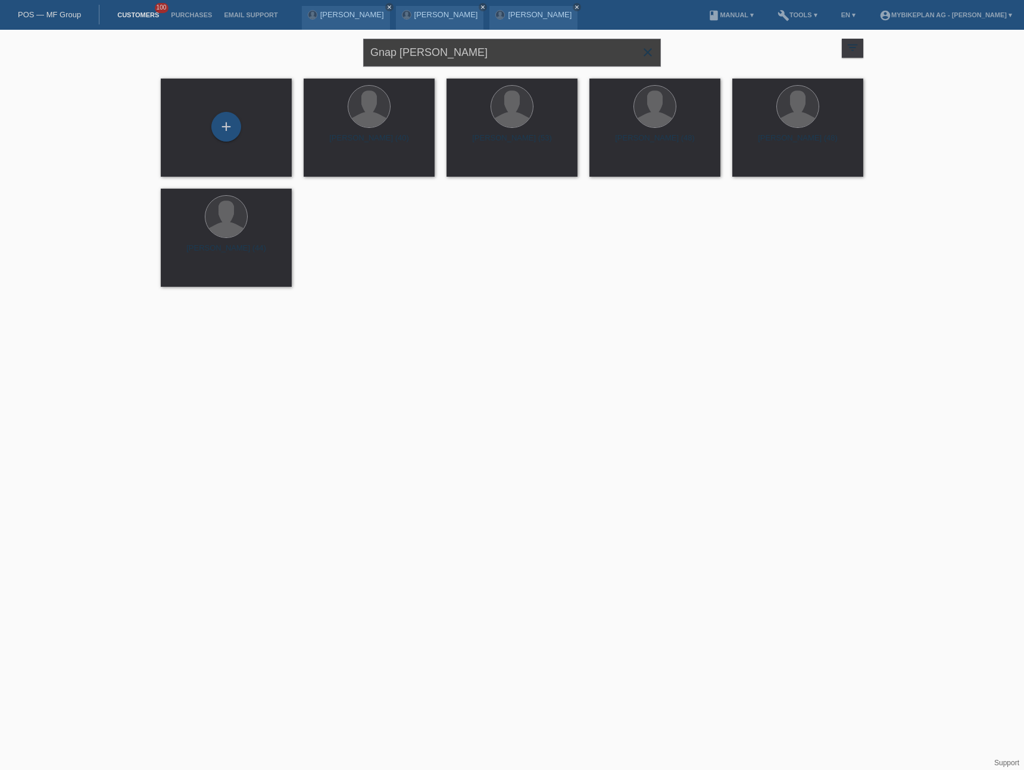
click at [432, 56] on input "Gnap [PERSON_NAME]" at bounding box center [512, 53] width 298 height 28
paste input "[PERSON_NAME]"
type input "[PERSON_NAME]"
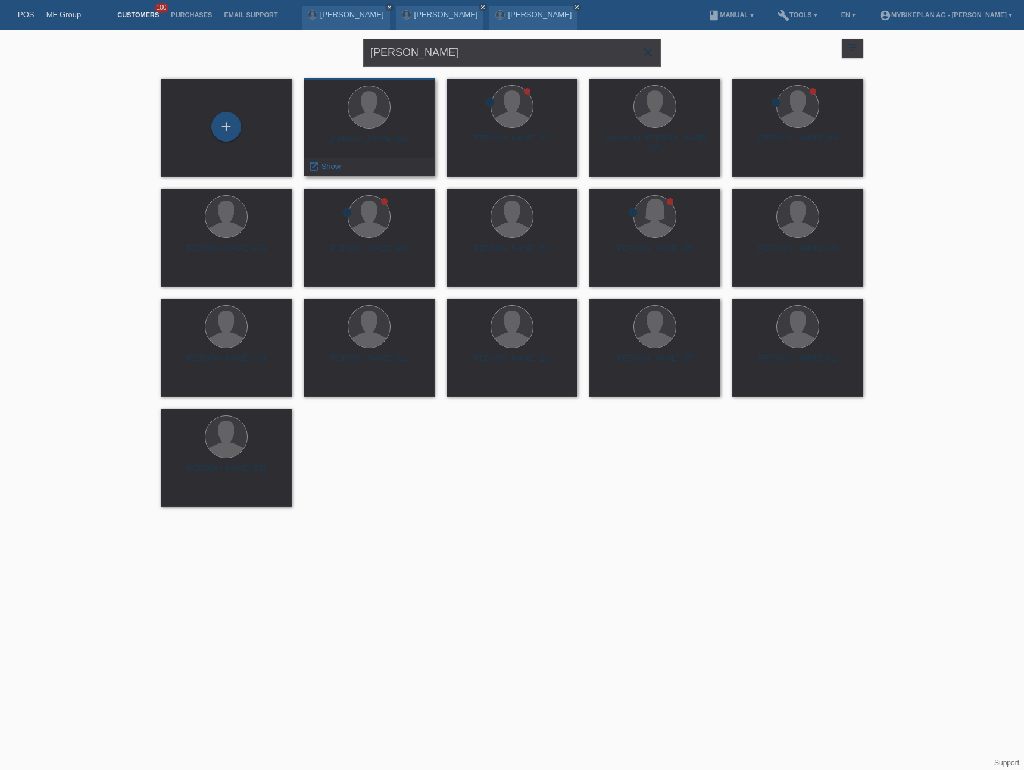
click at [383, 143] on div "[PERSON_NAME] (54)" at bounding box center [369, 143] width 112 height 19
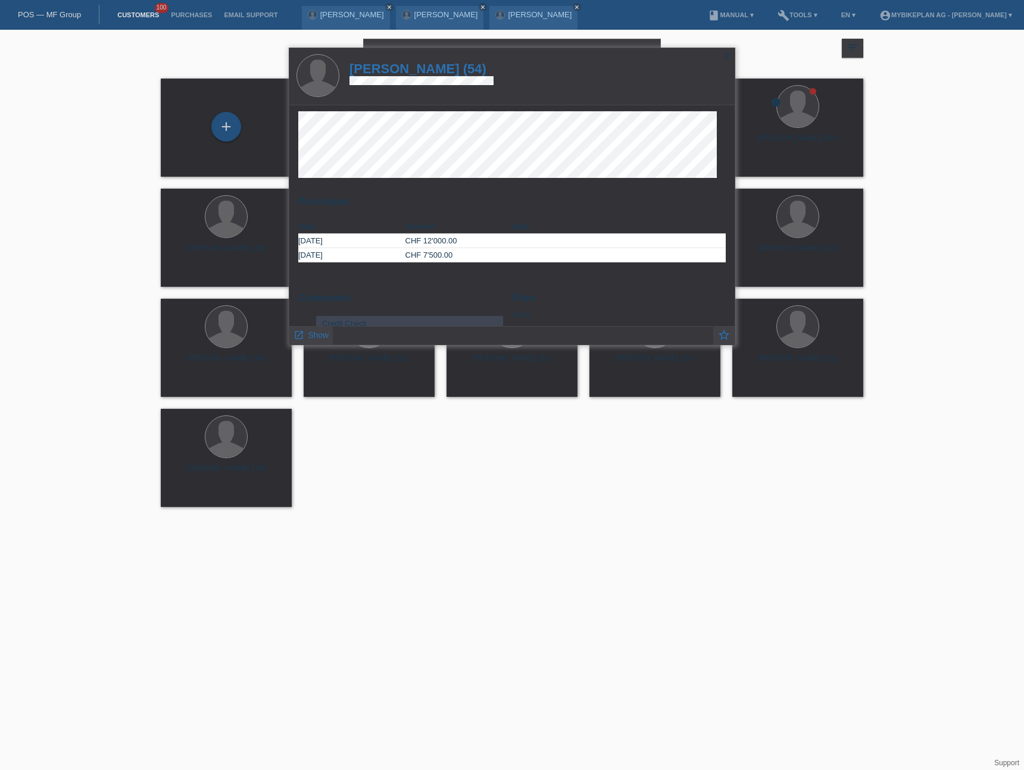
click at [421, 68] on h1 "[PERSON_NAME] (54)" at bounding box center [421, 68] width 144 height 15
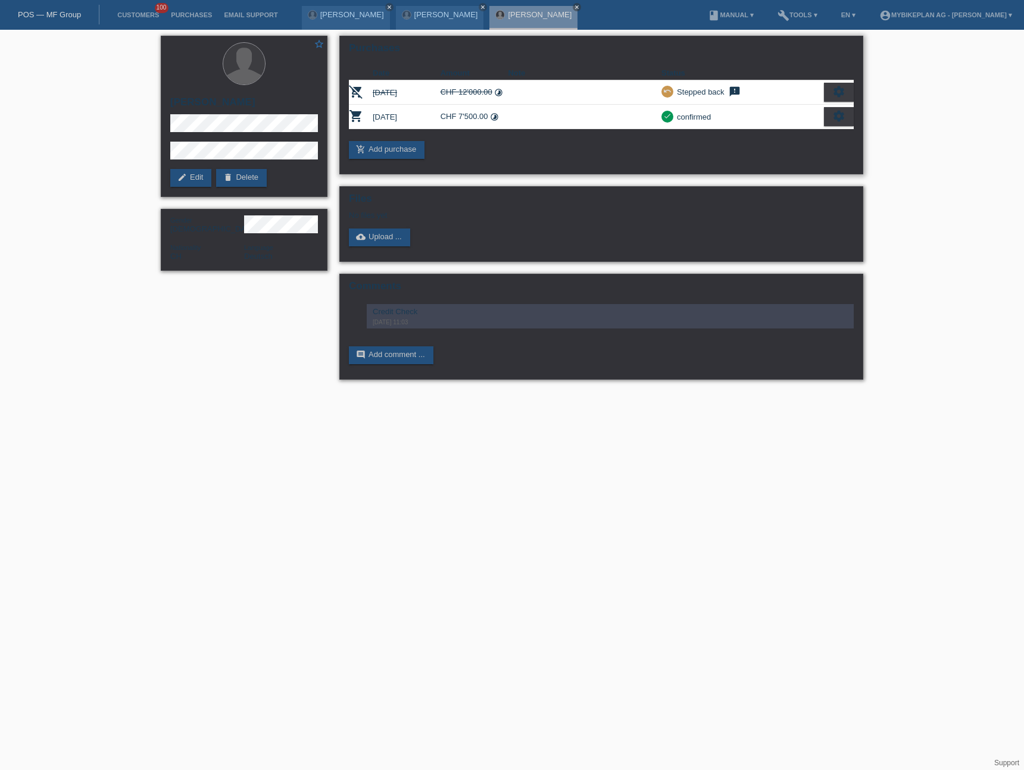
click at [833, 114] on icon "settings" at bounding box center [838, 116] width 13 height 13
click at [782, 142] on div "fullscreen Show" at bounding box center [787, 136] width 130 height 18
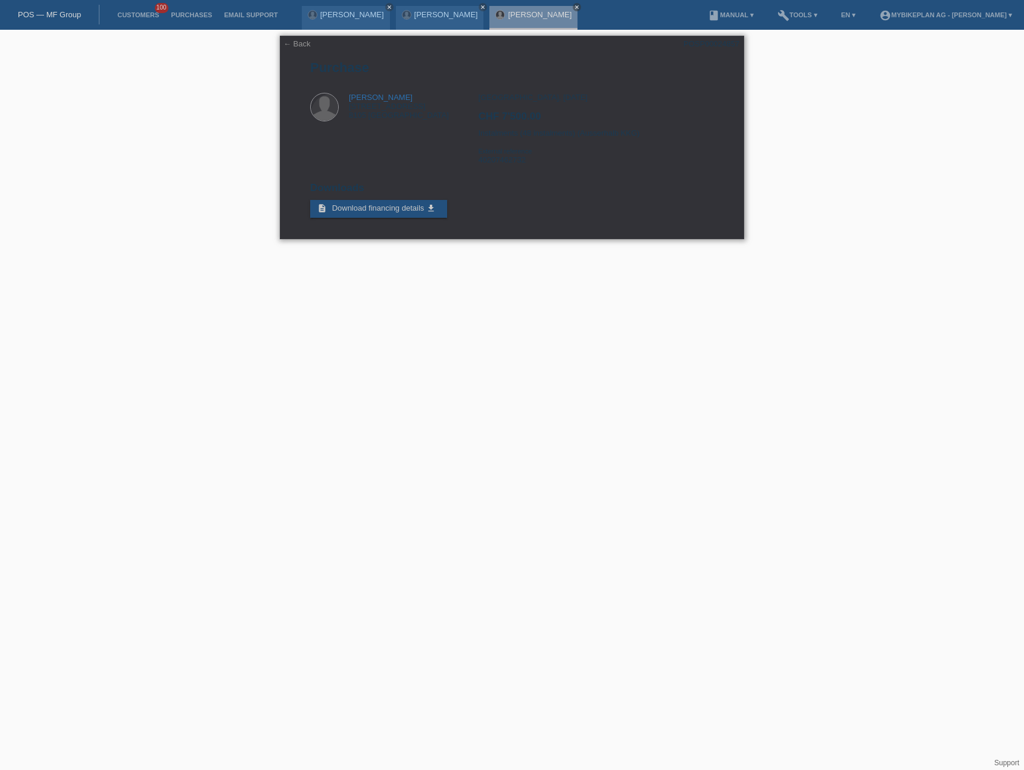
click at [493, 161] on div "[GEOGRAPHIC_DATA], [DATE] CHF 7'500.00 Instalments (48 instalments) (Ausserhalb…" at bounding box center [595, 133] width 235 height 80
click at [493, 161] on div "Zürich, 14.07.2025 CHF 7'500.00 Instalments (48 instalments) (Ausserhalb KKG) E…" at bounding box center [595, 133] width 235 height 80
copy div "40207462732"
click at [502, 171] on div "Zürich, 14.07.2025 CHF 7'500.00 Instalments (48 instalments) (Ausserhalb KKG) E…" at bounding box center [595, 133] width 235 height 80
click at [498, 157] on div "Zürich, 14.07.2025 CHF 7'500.00 Instalments (48 instalments) (Ausserhalb KKG) E…" at bounding box center [595, 133] width 235 height 80
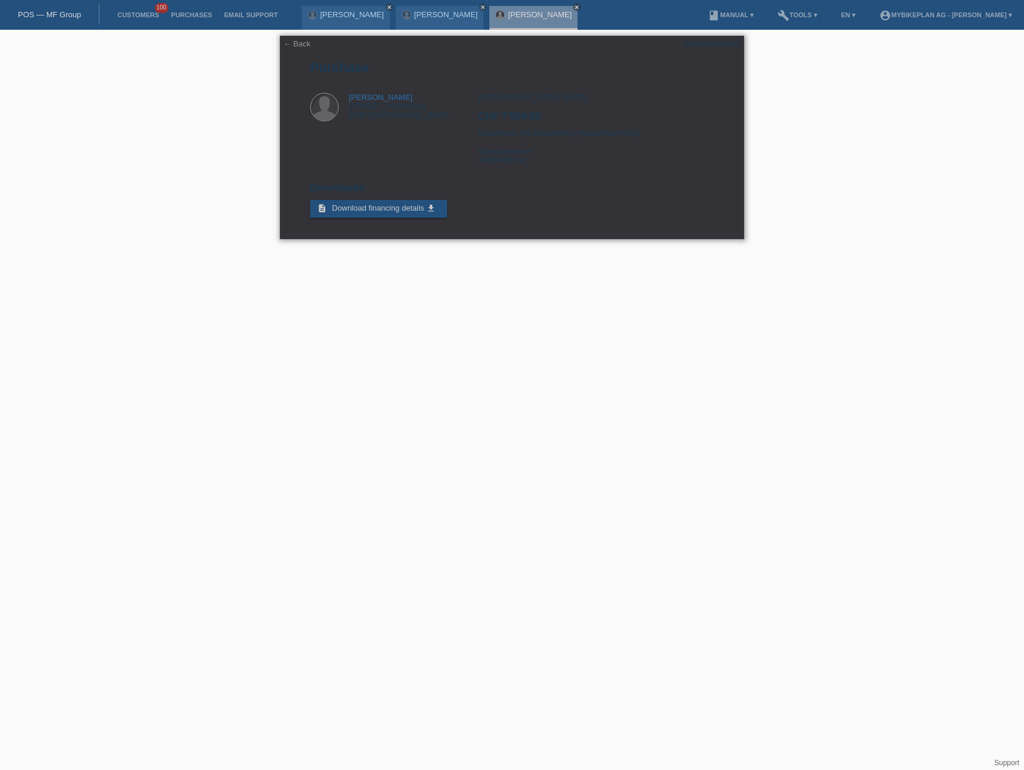
click at [496, 162] on div "Zürich, 14.07.2025 CHF 7'500.00 Instalments (48 instalments) (Ausserhalb KKG) E…" at bounding box center [595, 133] width 235 height 80
copy div "40207462732"
click at [53, 12] on link "POS — MF Group" at bounding box center [49, 14] width 63 height 9
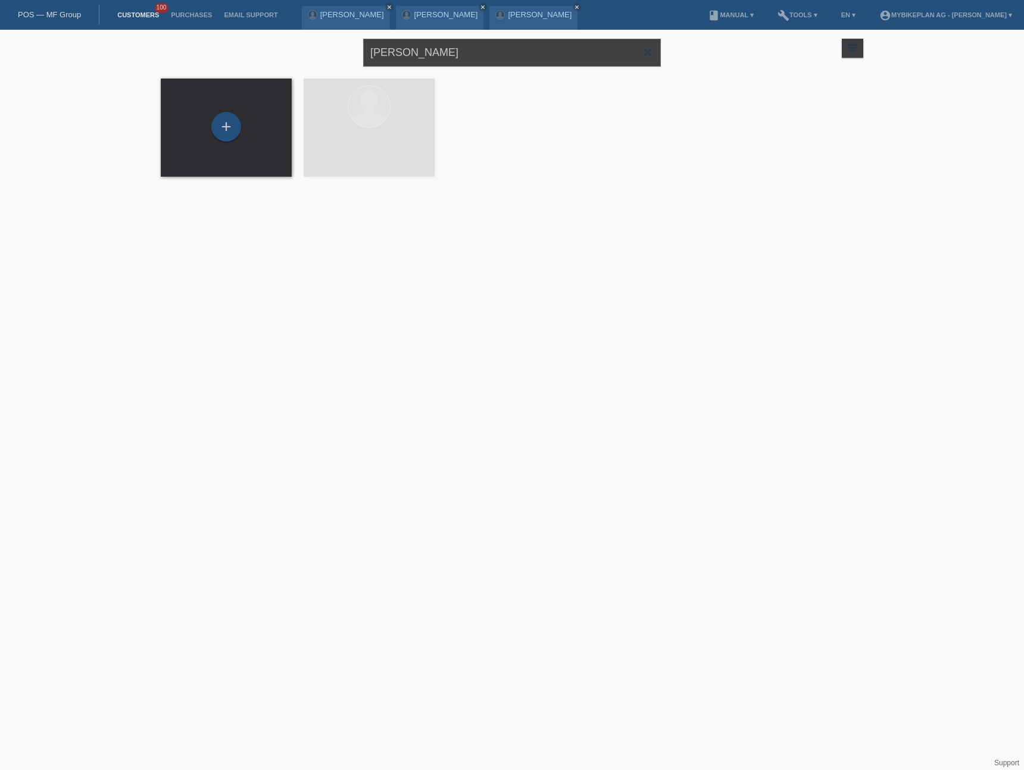
click at [424, 51] on input "[PERSON_NAME]" at bounding box center [512, 53] width 298 height 28
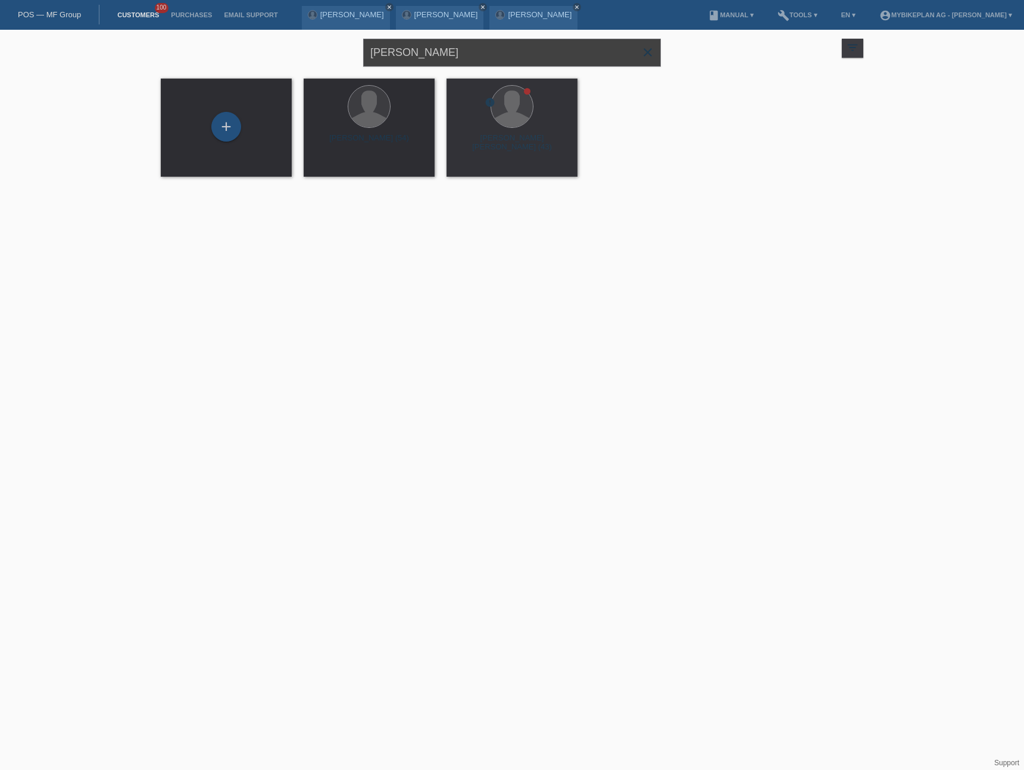
click at [424, 51] on input "[PERSON_NAME]" at bounding box center [512, 53] width 298 height 28
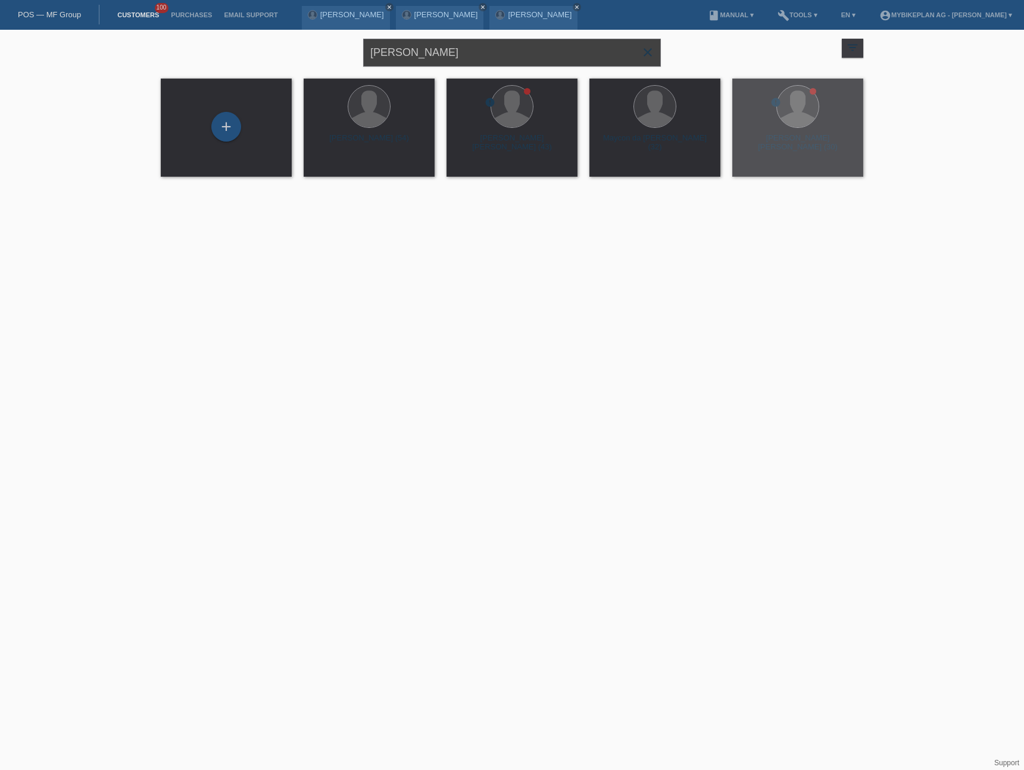
paste input "[PERSON_NAME]"
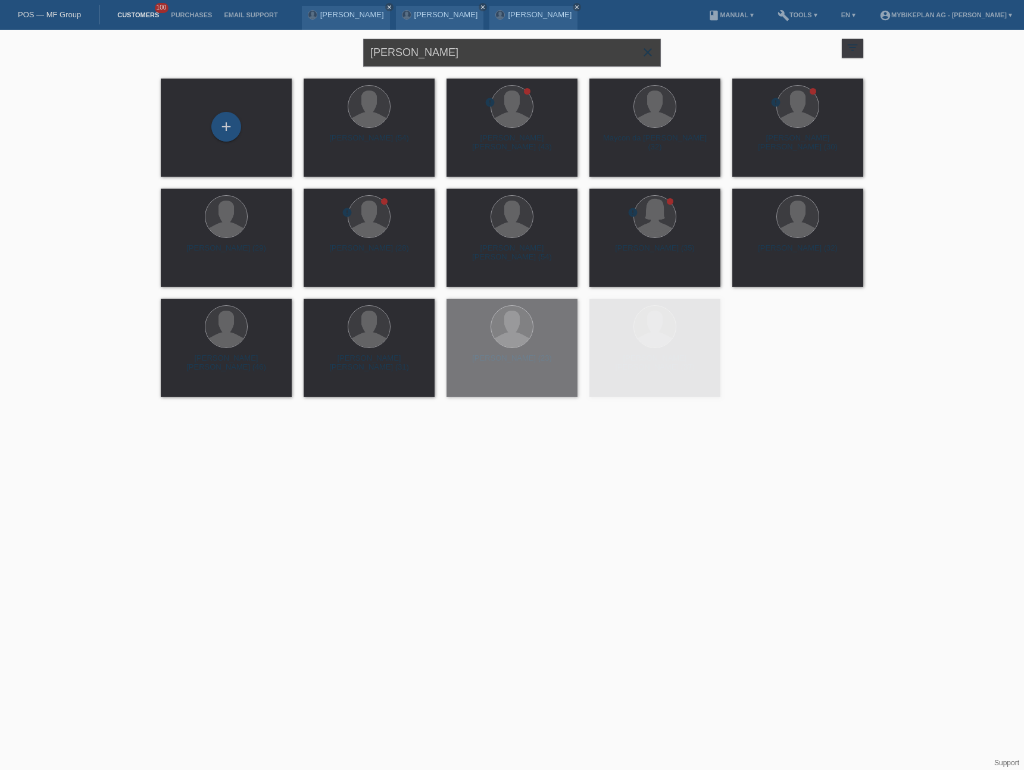
type input "[PERSON_NAME]"
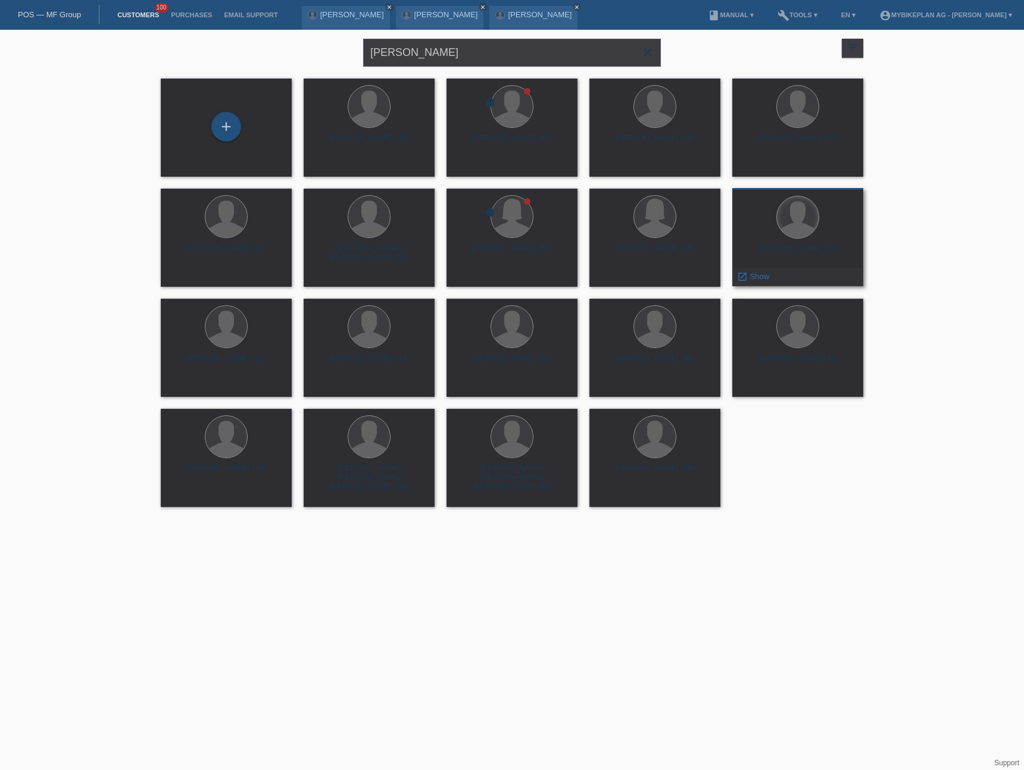
click at [796, 236] on div at bounding box center [798, 217] width 42 height 42
click at [796, 254] on div "[PERSON_NAME] (27)" at bounding box center [798, 253] width 112 height 19
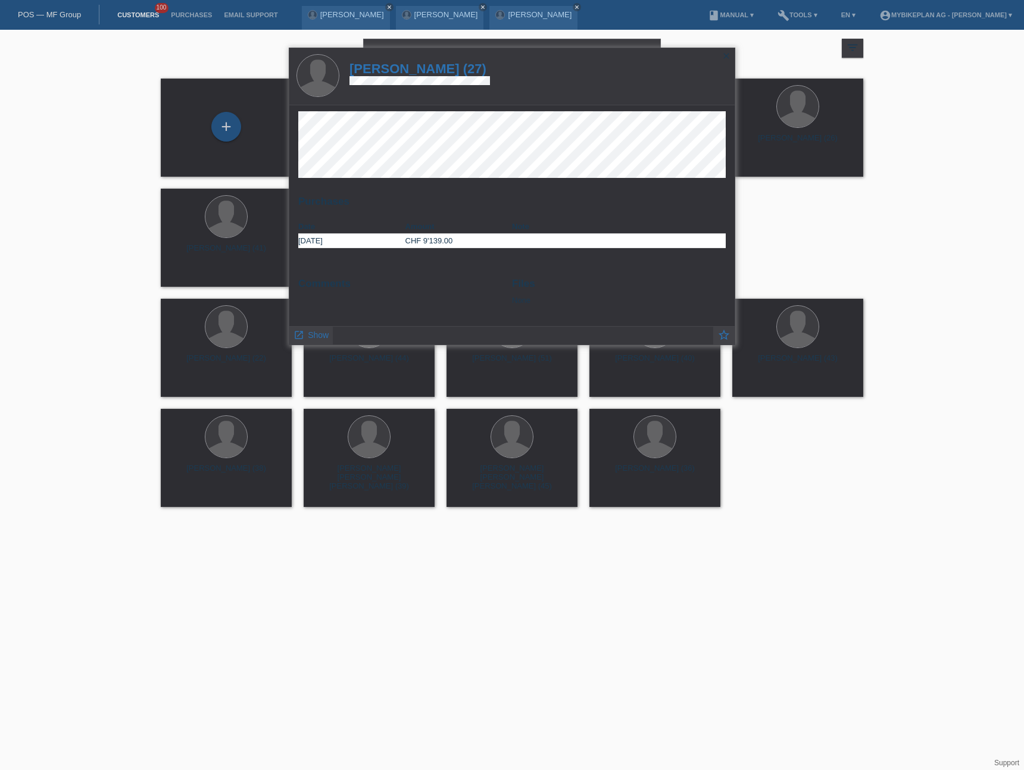
click at [413, 68] on h1 "Leonard Baumann (27)" at bounding box center [419, 68] width 140 height 15
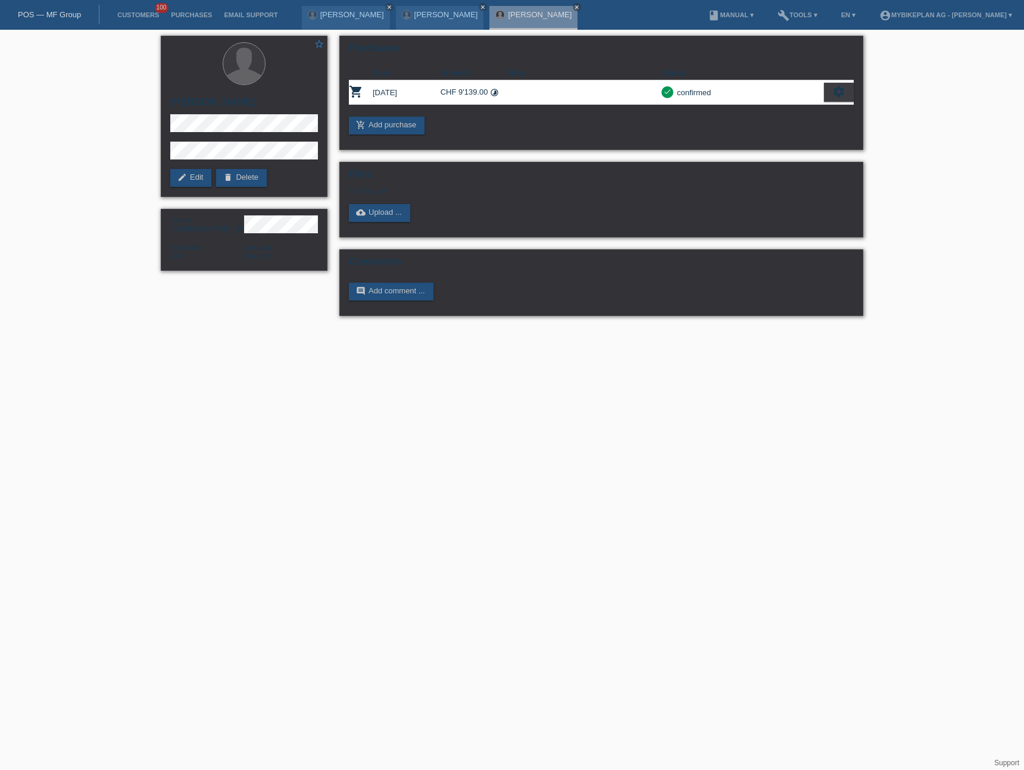
click at [31, 15] on link "POS — MF Group" at bounding box center [49, 14] width 63 height 9
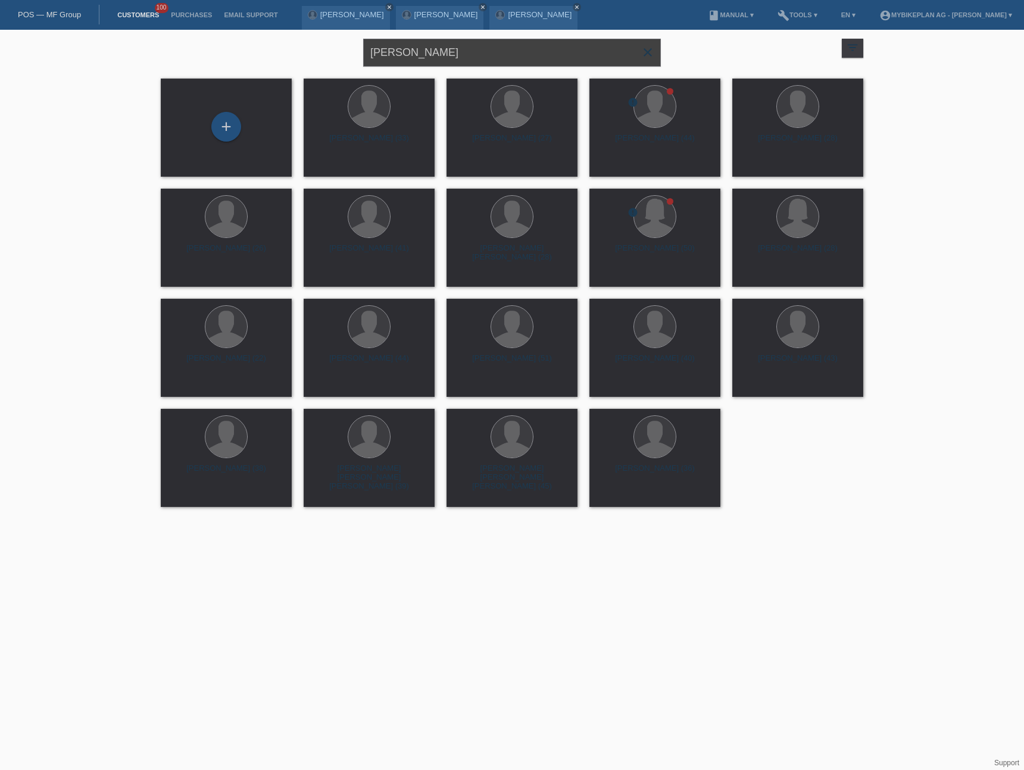
click at [433, 57] on input "[PERSON_NAME]" at bounding box center [512, 53] width 298 height 28
paste input "[PERSON_NAME]"
type input "[PERSON_NAME]"
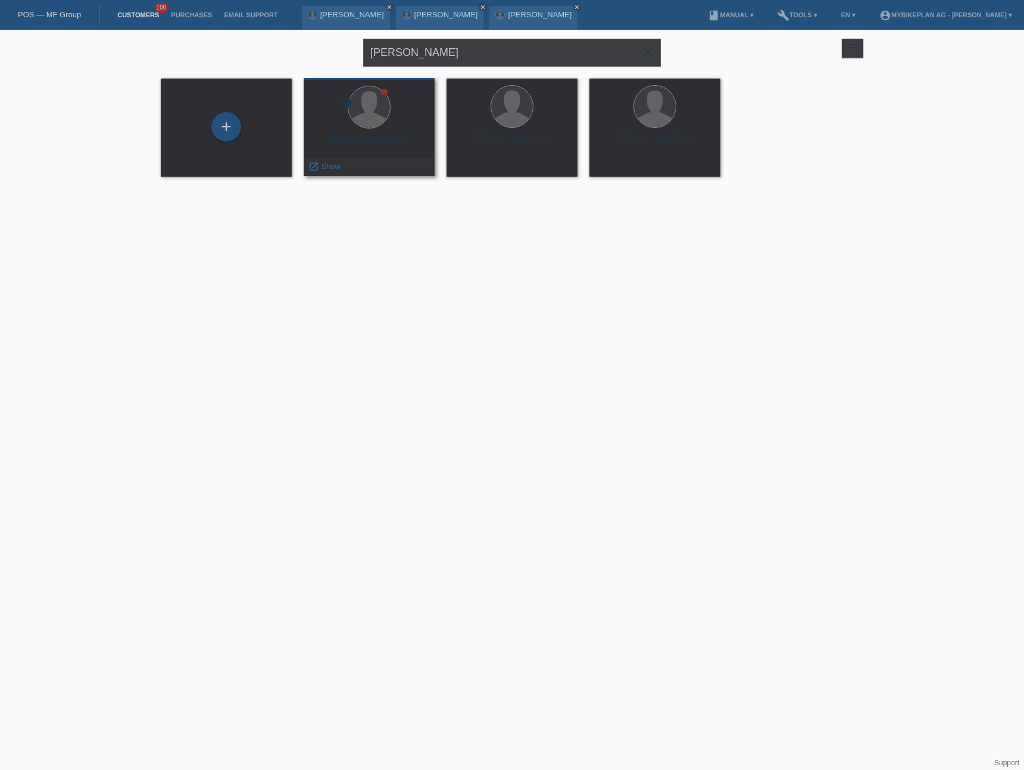
click at [395, 137] on div "Drazen Mitrovic (35)" at bounding box center [369, 143] width 112 height 19
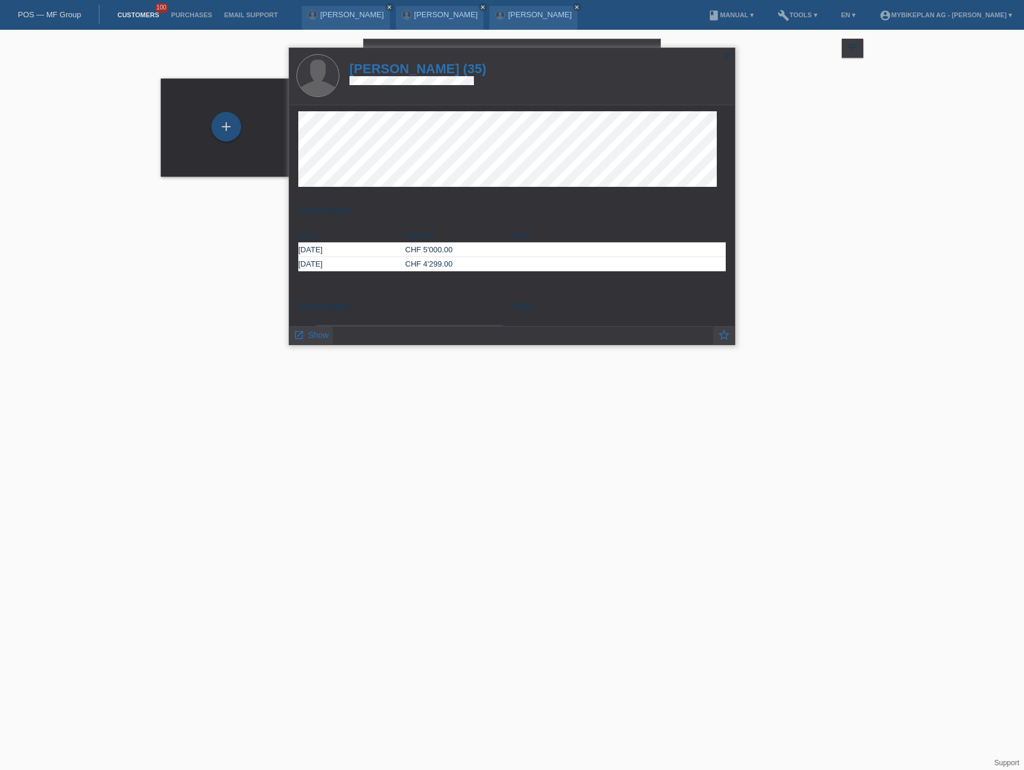
click at [440, 69] on h1 "Drazen Mitrovic (35)" at bounding box center [417, 68] width 137 height 15
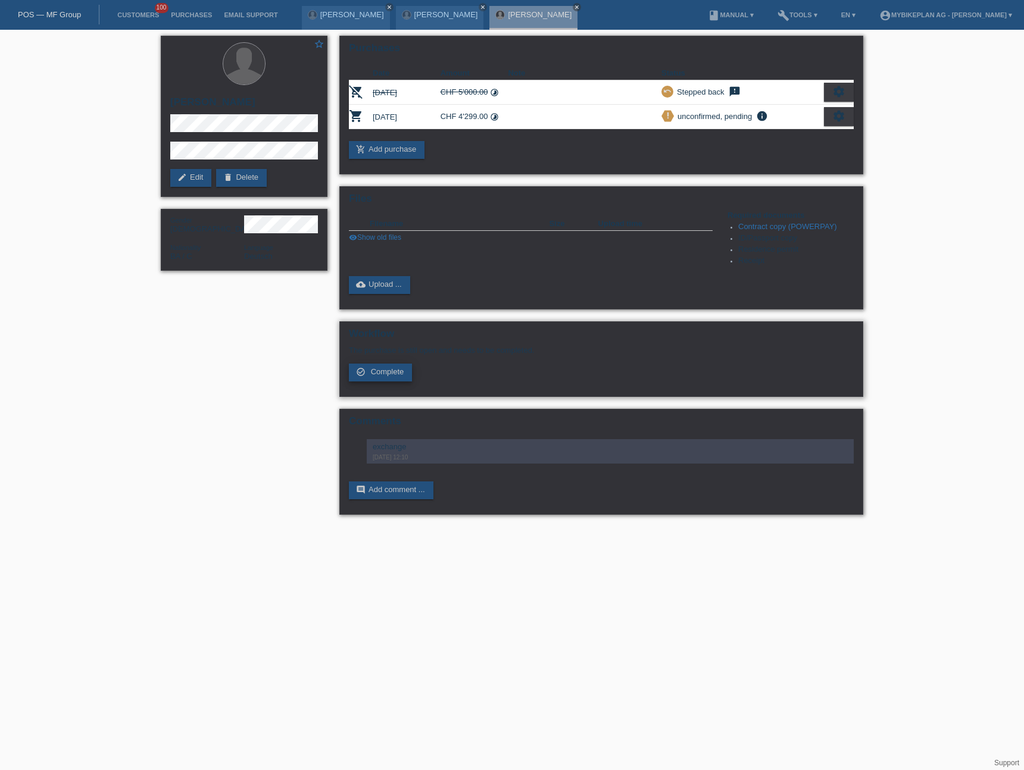
click at [389, 371] on span "Complete" at bounding box center [387, 371] width 33 height 9
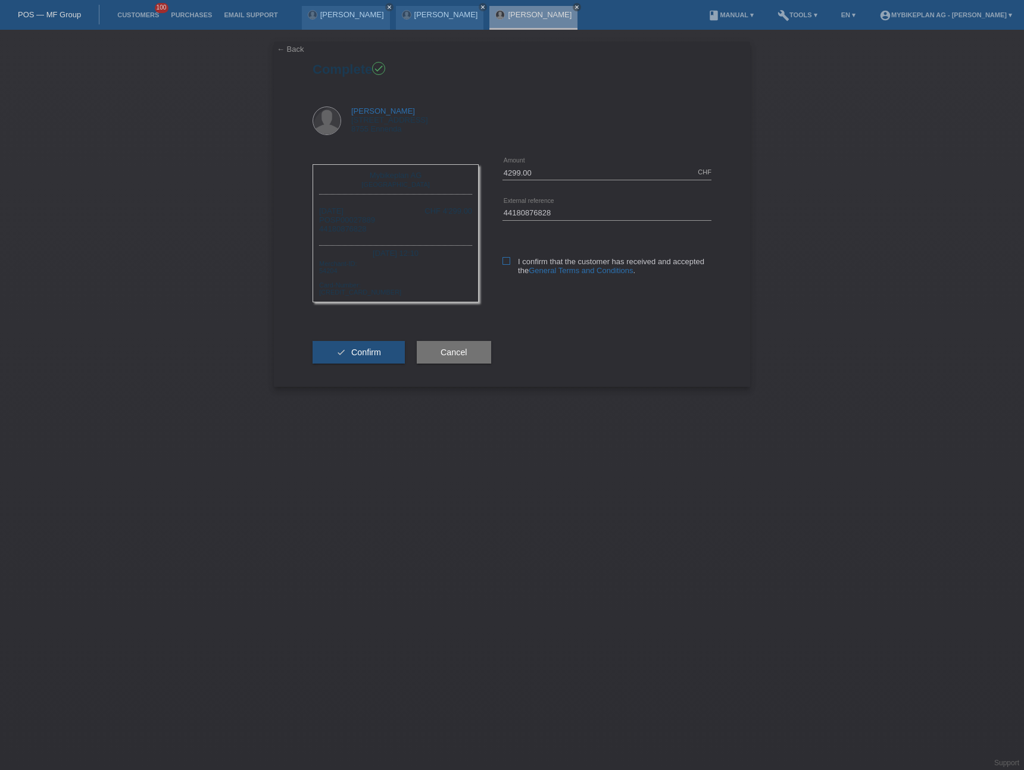
click at [508, 262] on icon at bounding box center [506, 261] width 8 height 8
click at [508, 262] on input "I confirm that the customer has received and accepted the General Terms and Con…" at bounding box center [506, 261] width 8 height 8
checkbox input "true"
click at [358, 354] on span "Confirm" at bounding box center [366, 353] width 30 height 10
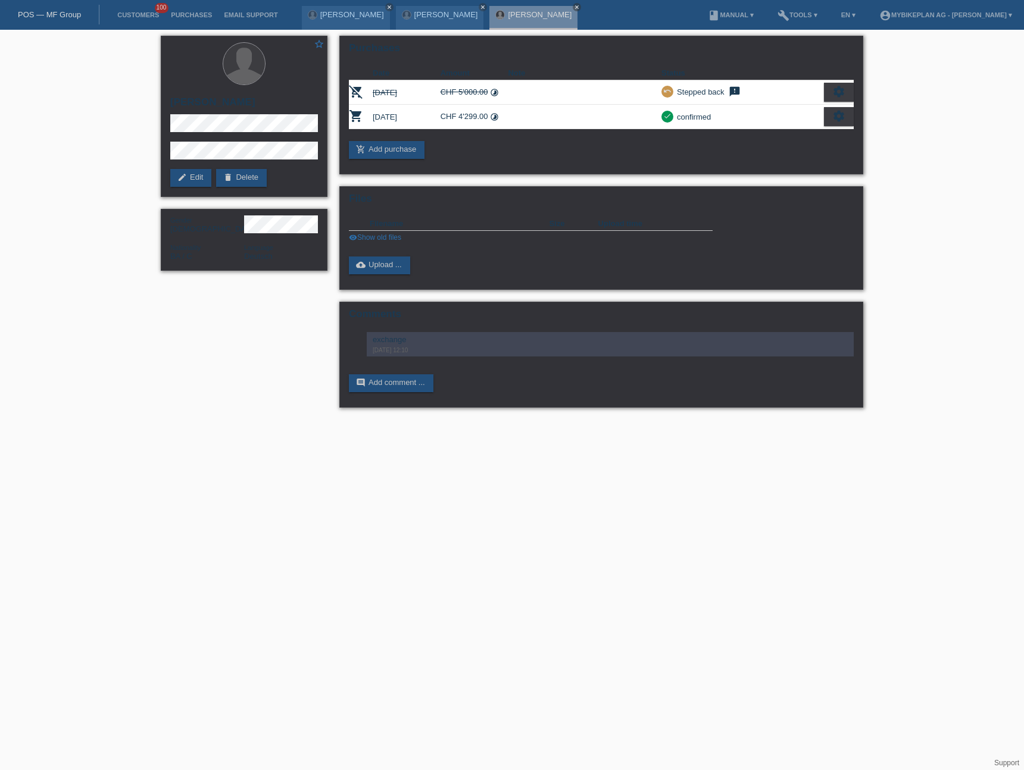
click at [43, 12] on link "POS — MF Group" at bounding box center [49, 14] width 63 height 9
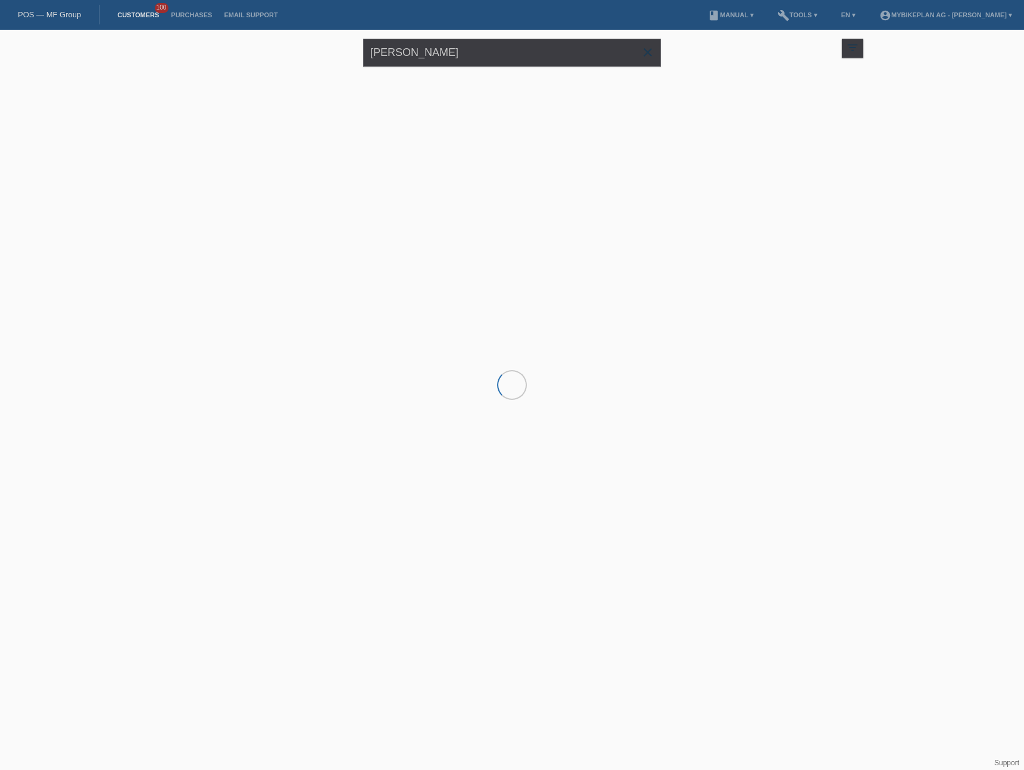
click at [507, 62] on input "[PERSON_NAME]" at bounding box center [512, 53] width 298 height 28
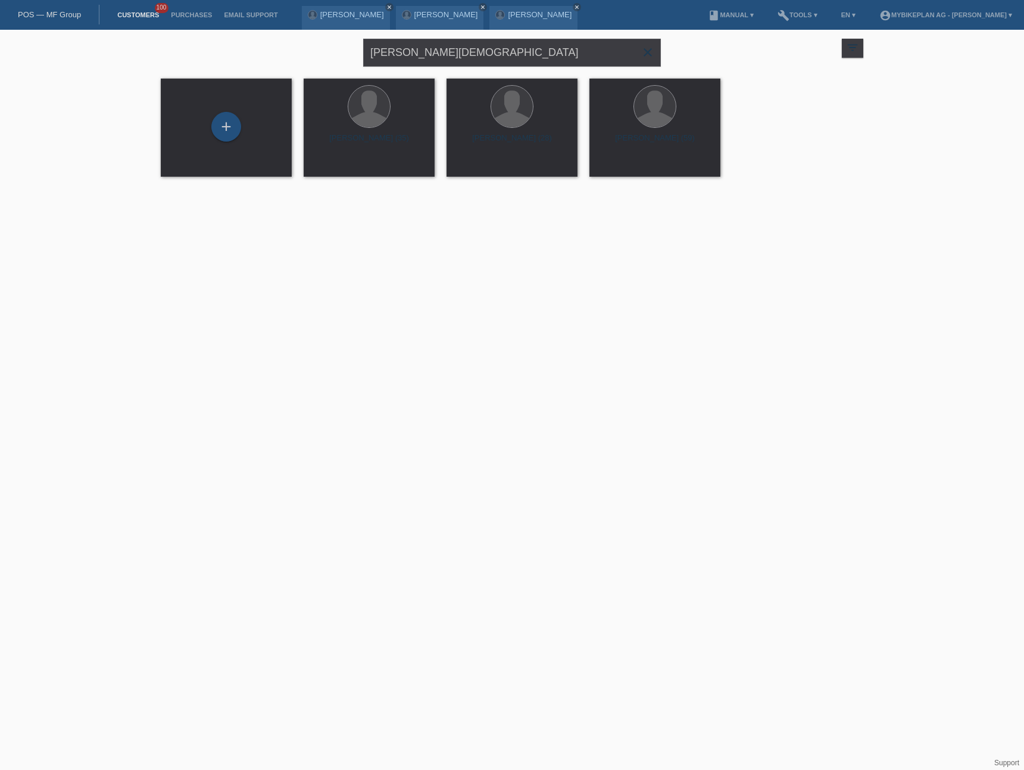
type input "[PERSON_NAME][DEMOGRAPHIC_DATA]"
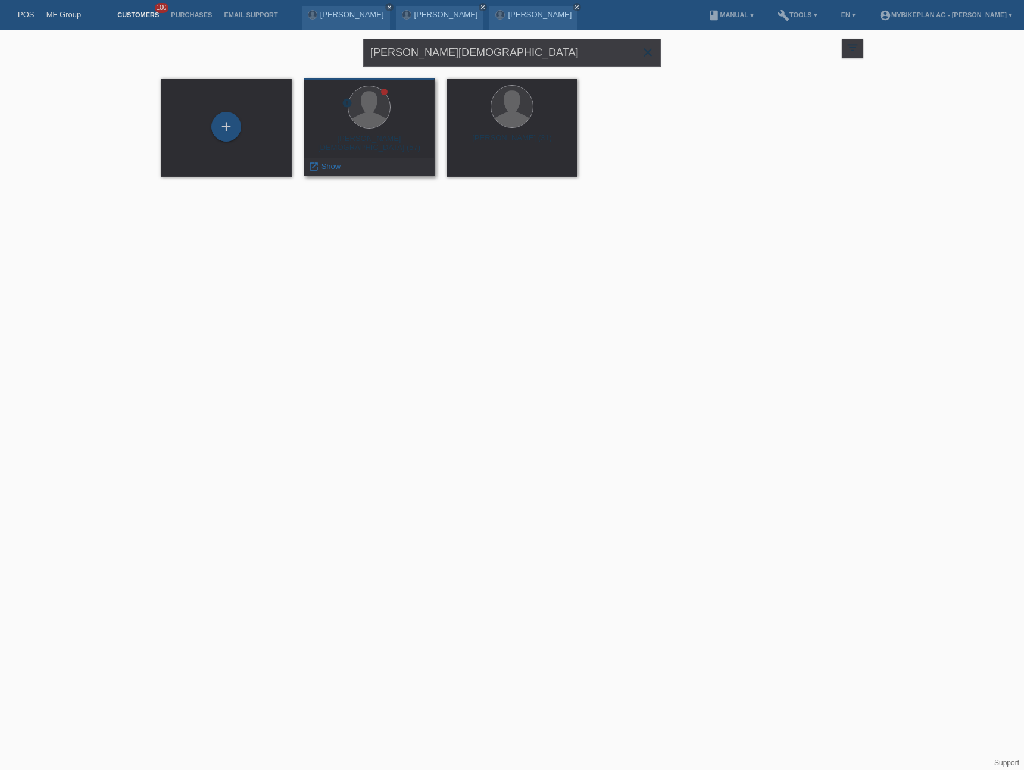
click at [373, 139] on div "[PERSON_NAME][DEMOGRAPHIC_DATA] (57)" at bounding box center [369, 143] width 112 height 19
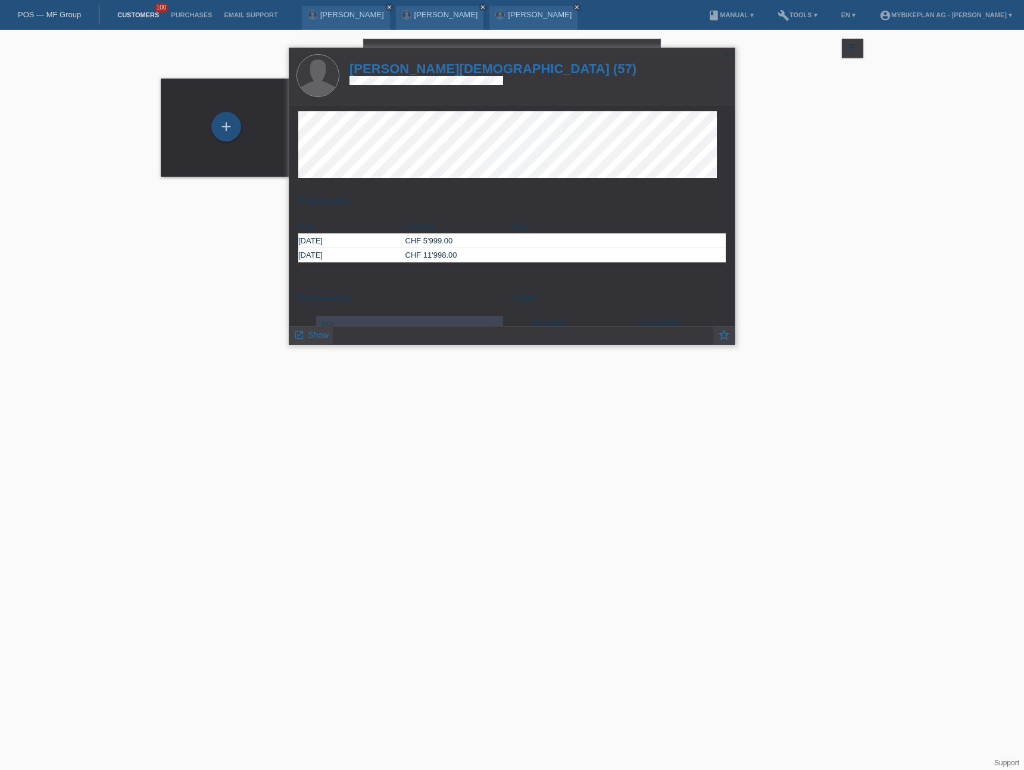
click at [415, 68] on h1 "[PERSON_NAME][DEMOGRAPHIC_DATA] (57)" at bounding box center [492, 68] width 287 height 15
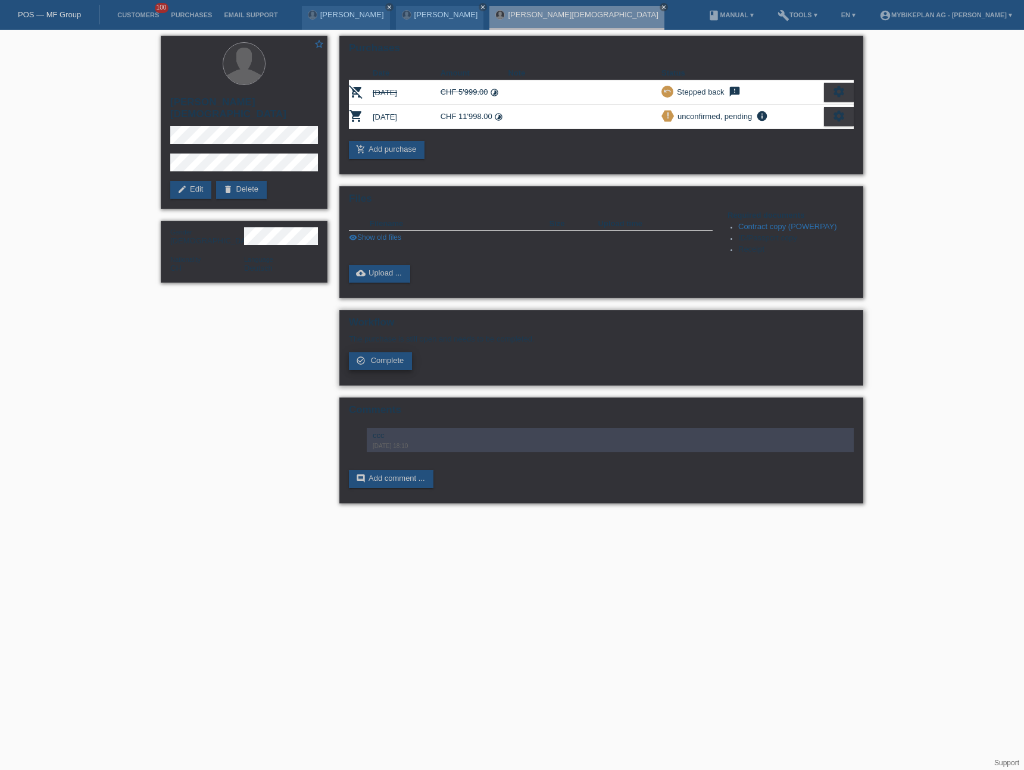
click at [386, 365] on span "Complete" at bounding box center [387, 360] width 33 height 9
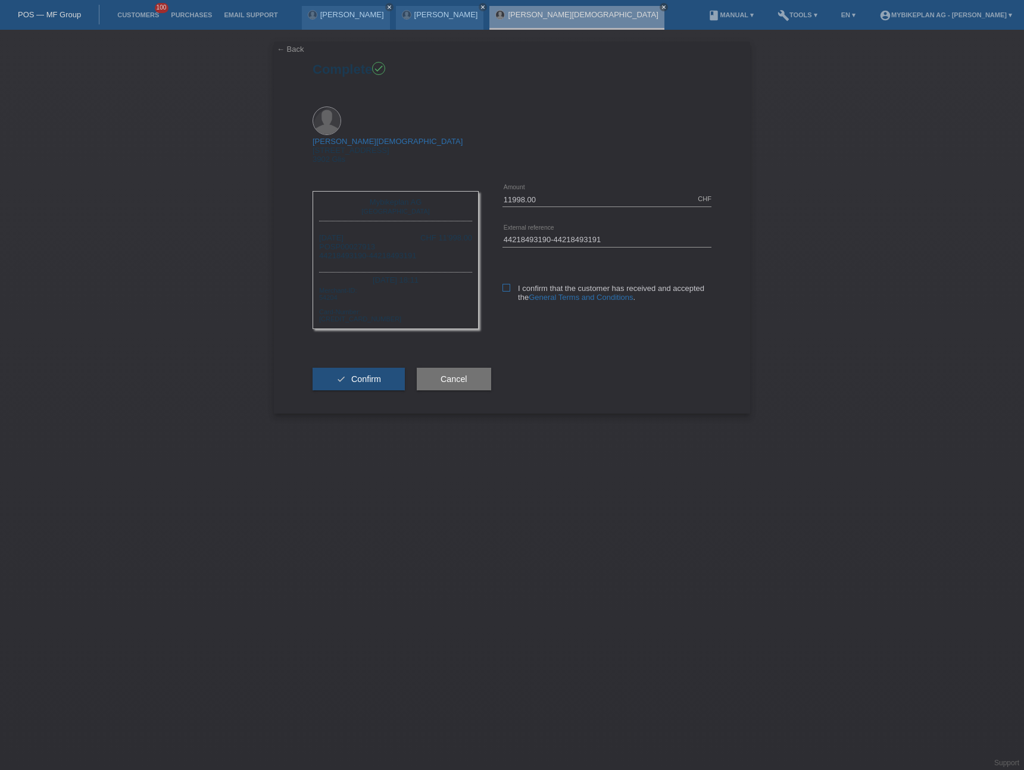
click at [506, 284] on icon at bounding box center [506, 288] width 8 height 8
click at [506, 284] on input "I confirm that the customer has received and accepted the General Terms and Con…" at bounding box center [506, 288] width 8 height 8
checkbox input "true"
click at [48, 13] on link "POS — MF Group" at bounding box center [49, 14] width 63 height 9
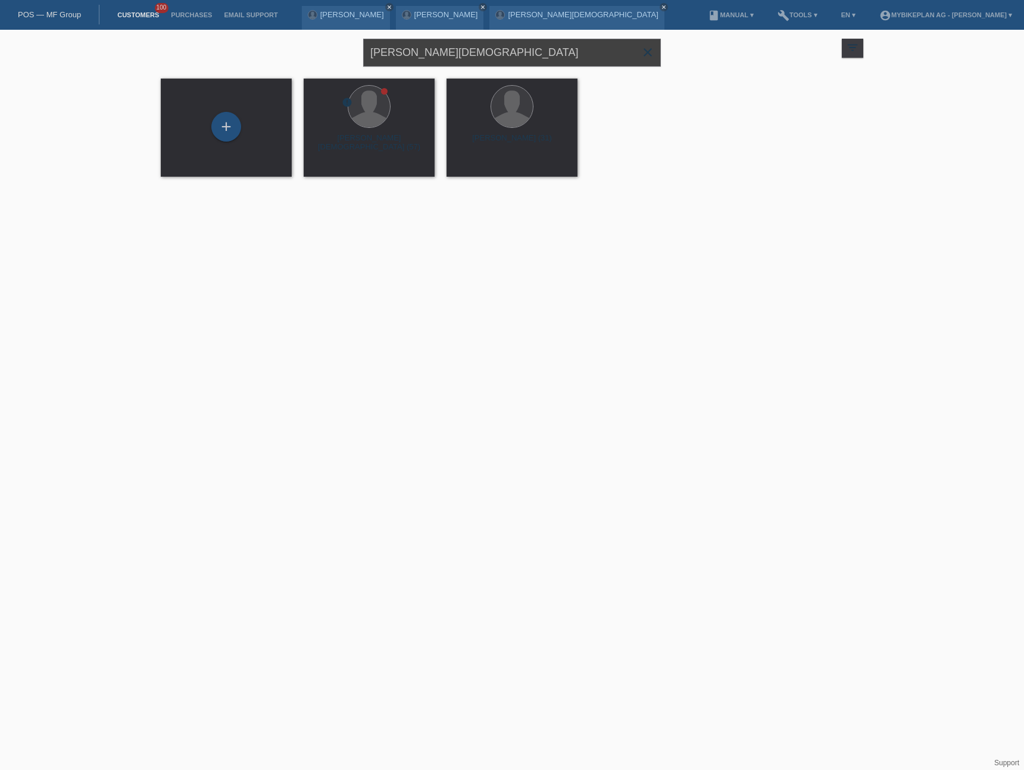
click at [427, 58] on input "[PERSON_NAME][DEMOGRAPHIC_DATA]" at bounding box center [512, 53] width 298 height 28
paste input "Kathrin Presch"
type input "Kathrin Presch"
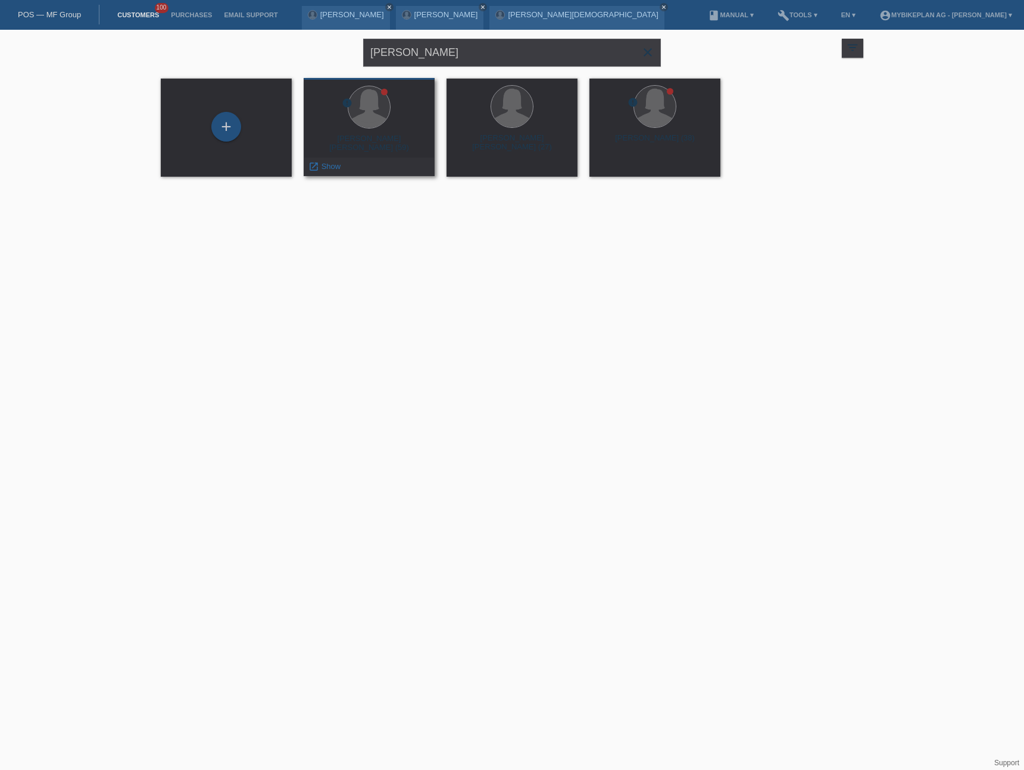
click at [367, 140] on div "Kathrin Margot Presch (59)" at bounding box center [369, 143] width 112 height 19
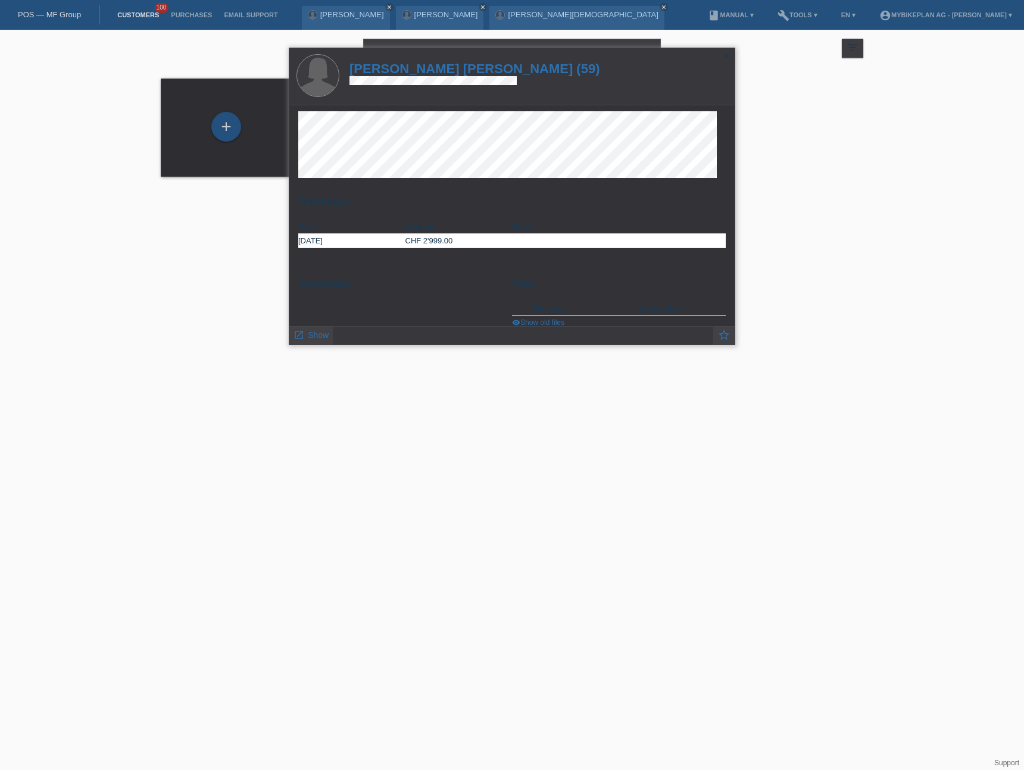
click at [398, 68] on h1 "[PERSON_NAME] [PERSON_NAME] (59)" at bounding box center [474, 68] width 251 height 15
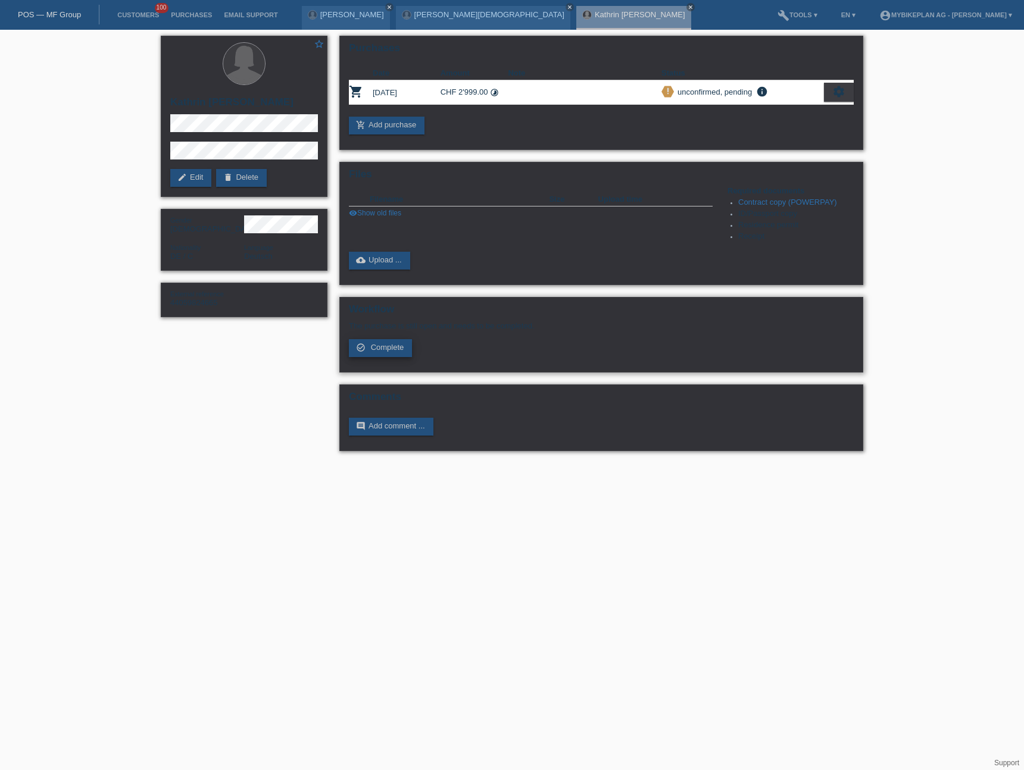
click at [386, 350] on span "Complete" at bounding box center [387, 347] width 33 height 9
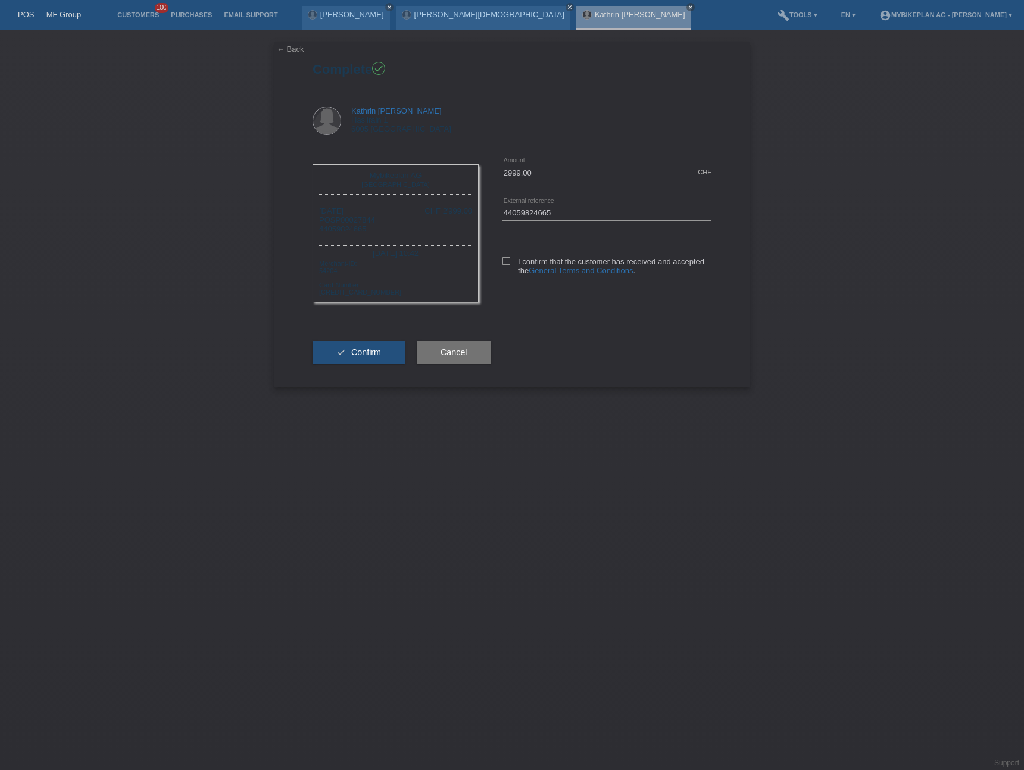
click at [499, 267] on div "2999.00 CHF error Amount 44059824665 error" at bounding box center [595, 225] width 233 height 146
click at [508, 261] on icon at bounding box center [506, 261] width 8 height 8
click at [508, 261] on input "I confirm that the customer has received and accepted the General Terms and Con…" at bounding box center [506, 261] width 8 height 8
checkbox input "true"
click at [367, 352] on span "Confirm" at bounding box center [366, 353] width 30 height 10
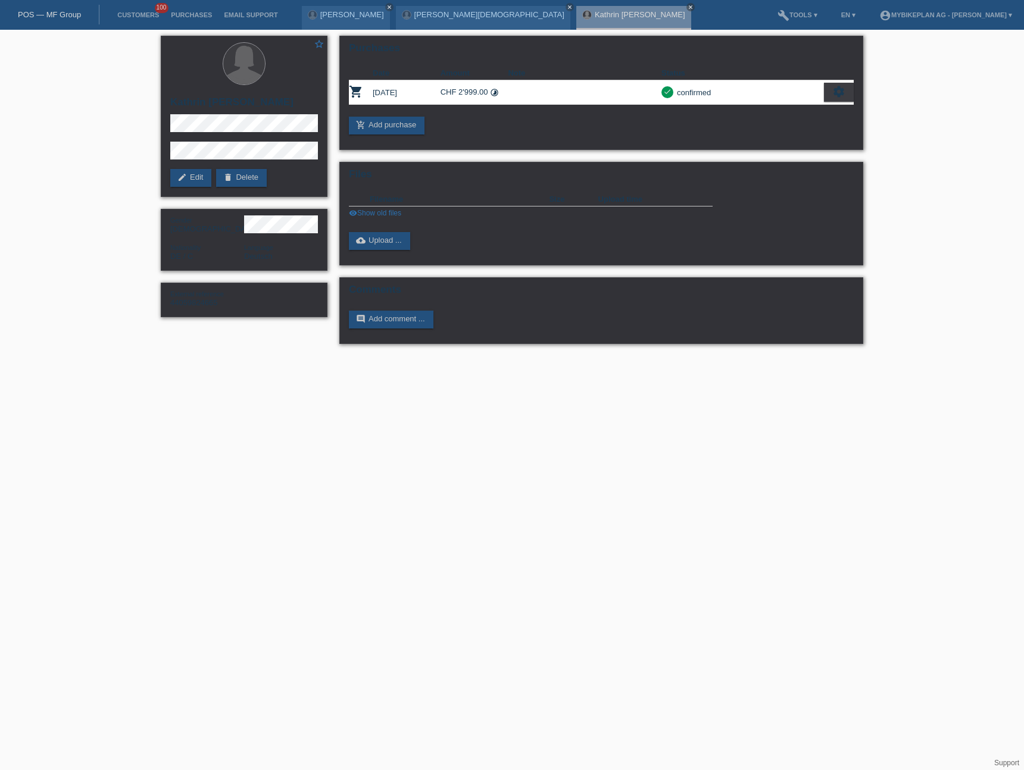
click at [34, 15] on link "POS — MF Group" at bounding box center [49, 14] width 63 height 9
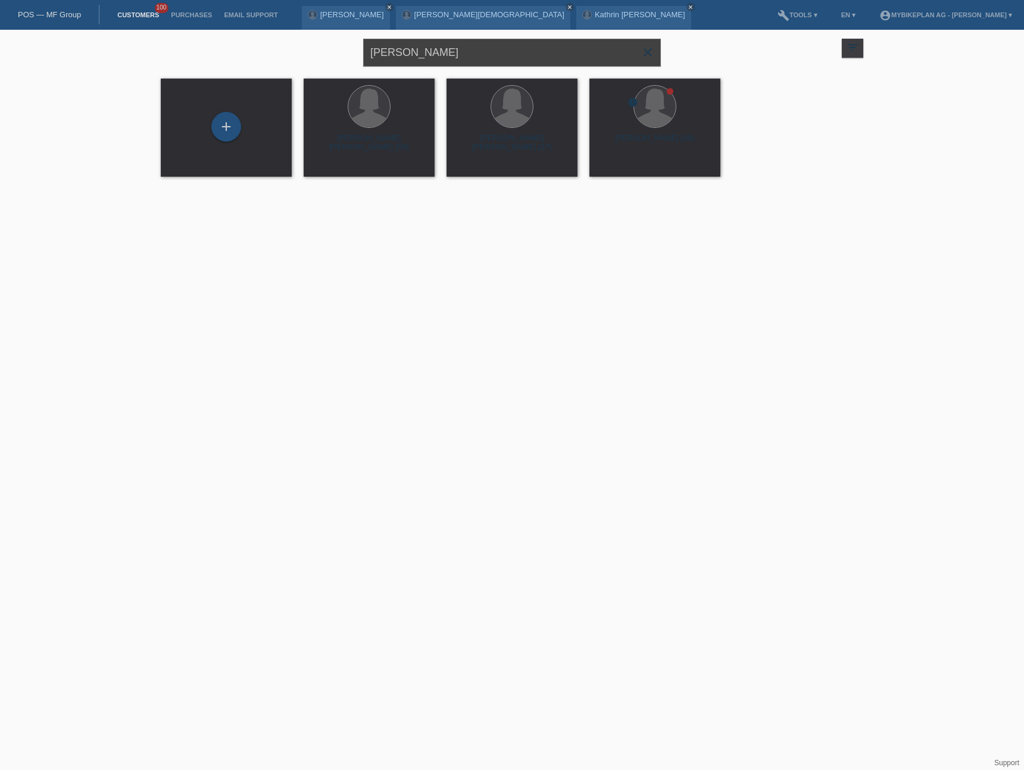
click at [431, 58] on input "[PERSON_NAME]" at bounding box center [512, 53] width 298 height 28
paste input "[PERSON_NAME][DEMOGRAPHIC_DATA]"
type input "[PERSON_NAME][DEMOGRAPHIC_DATA]"
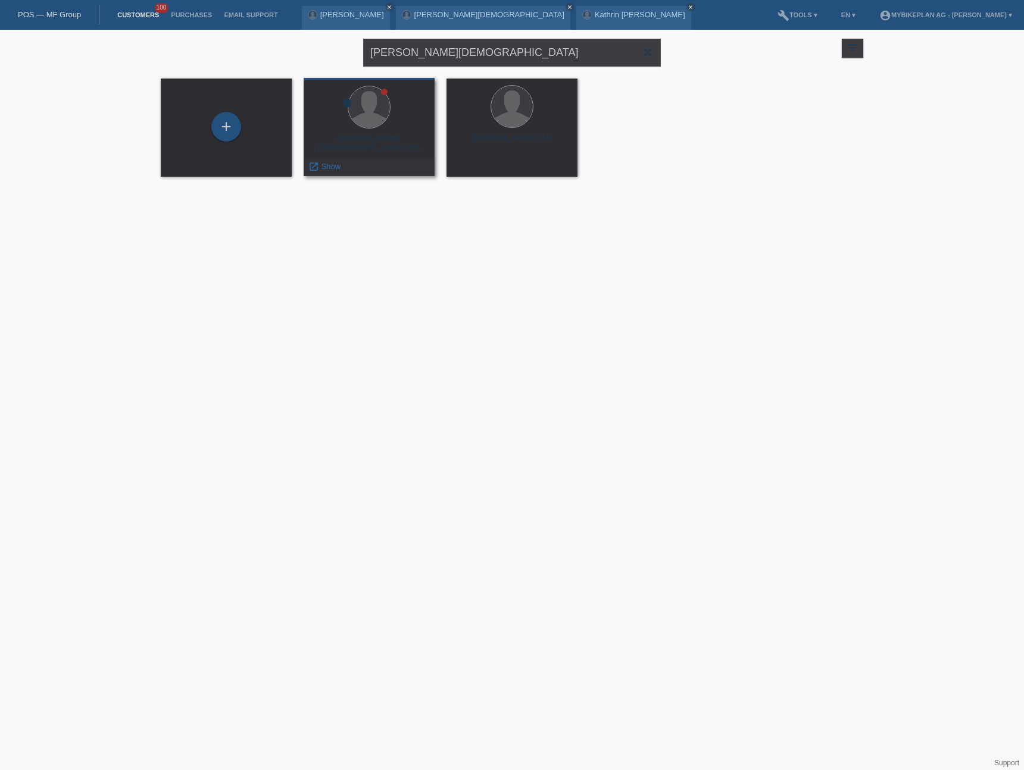
click at [377, 137] on div "Meinrad Abgottspon (57)" at bounding box center [369, 143] width 112 height 19
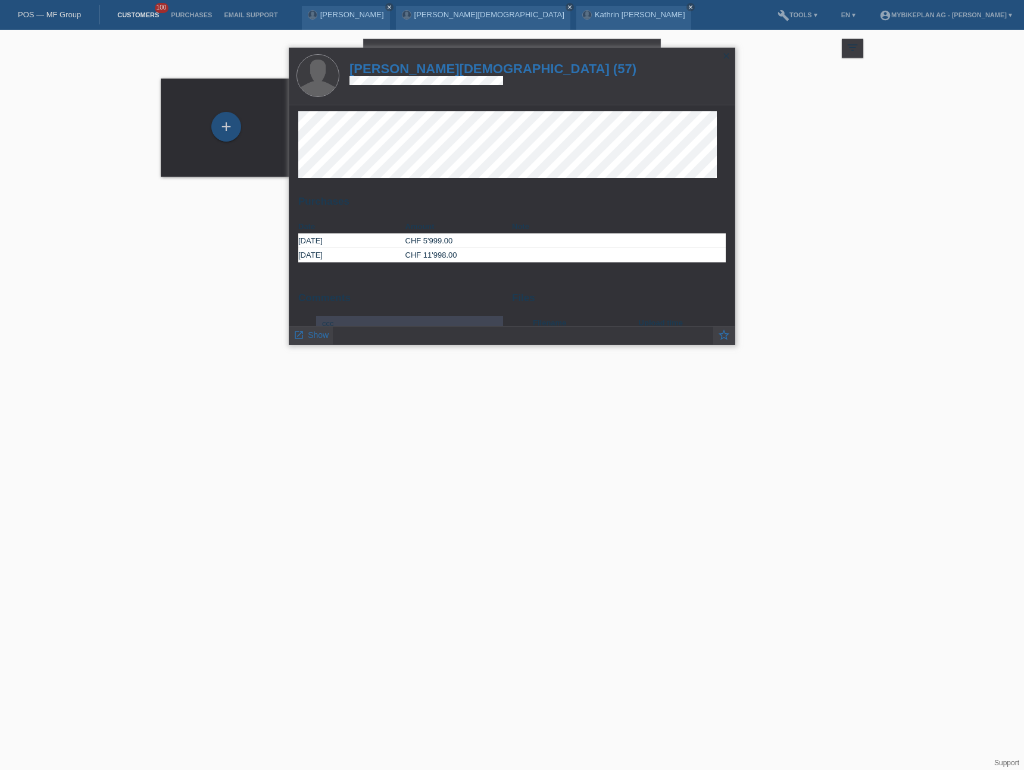
click at [421, 71] on h1 "Meinrad Abgottspon (57)" at bounding box center [492, 68] width 287 height 15
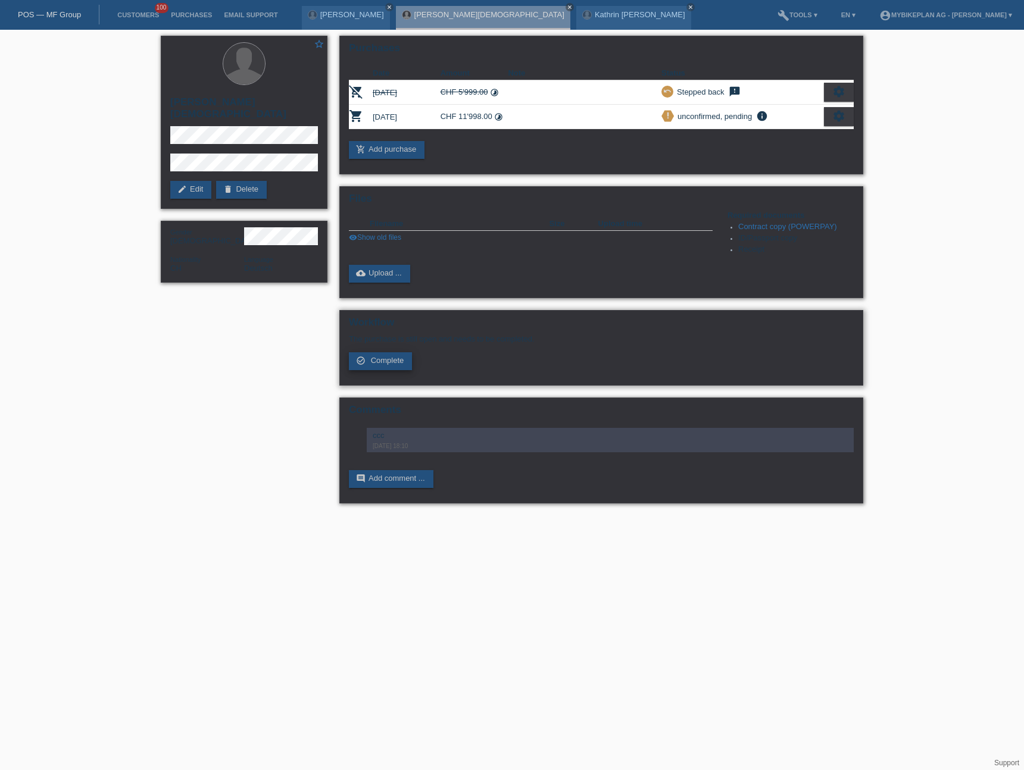
click at [382, 362] on span "Complete" at bounding box center [387, 360] width 33 height 9
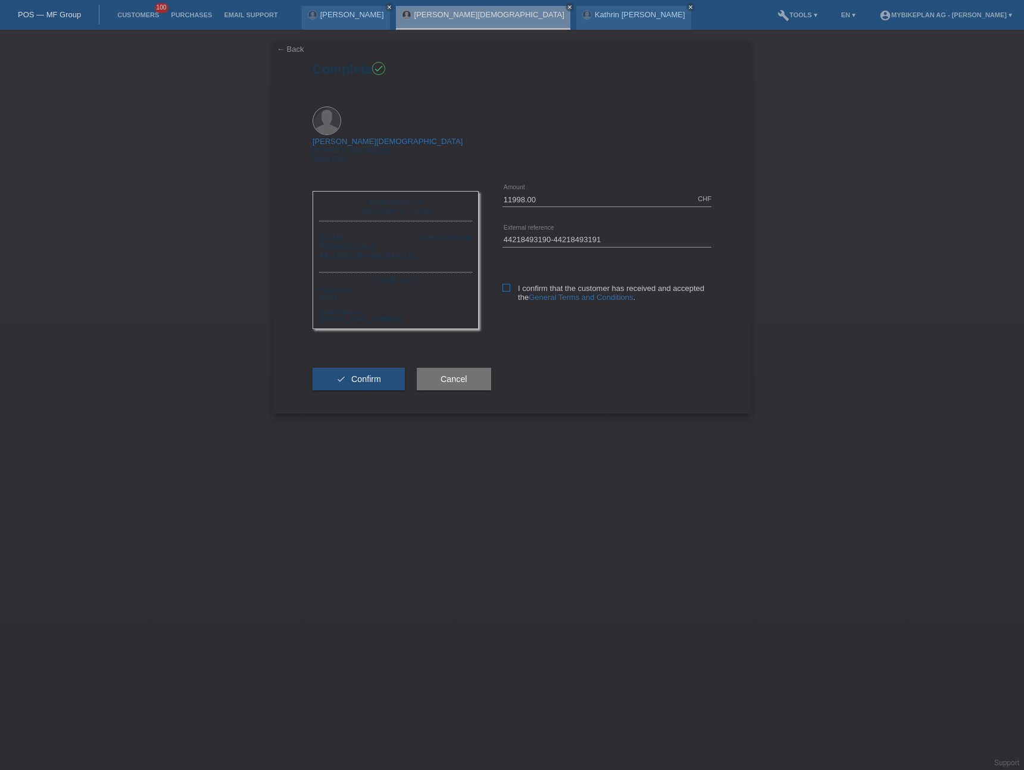
click at [510, 284] on label "I confirm that the customer has received and accepted the General Terms and Con…" at bounding box center [606, 293] width 209 height 18
click at [510, 284] on input "I confirm that the customer has received and accepted the General Terms and Con…" at bounding box center [506, 288] width 8 height 8
checkbox input "true"
click at [386, 368] on button "check Confirm" at bounding box center [358, 379] width 92 height 23
